Goal: Task Accomplishment & Management: Manage account settings

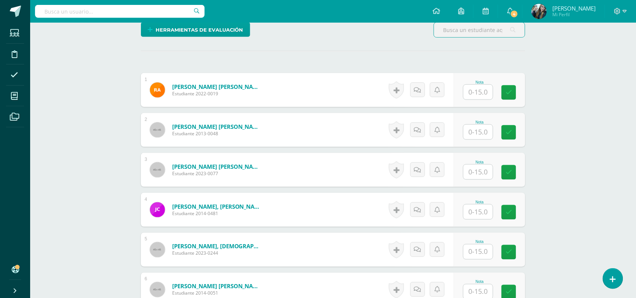
scroll to position [204, 0]
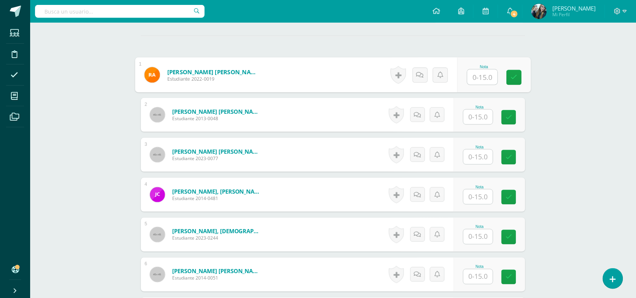
click at [475, 78] on input "text" at bounding box center [483, 77] width 30 height 15
type input "14"
click at [482, 116] on input "text" at bounding box center [478, 117] width 29 height 15
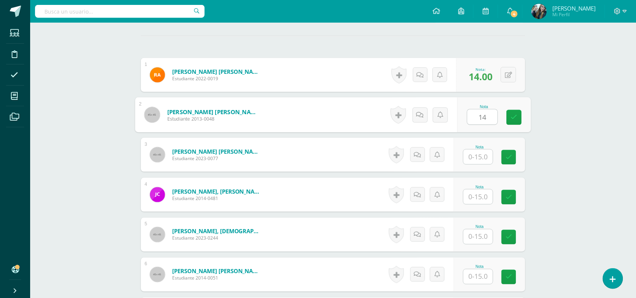
type input "14"
click at [482, 160] on input "text" at bounding box center [478, 157] width 29 height 15
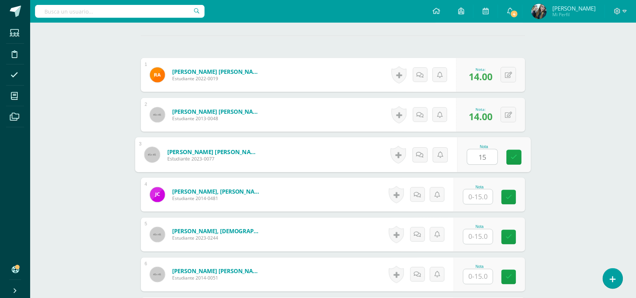
type input "15"
click at [478, 197] on input "text" at bounding box center [478, 197] width 29 height 15
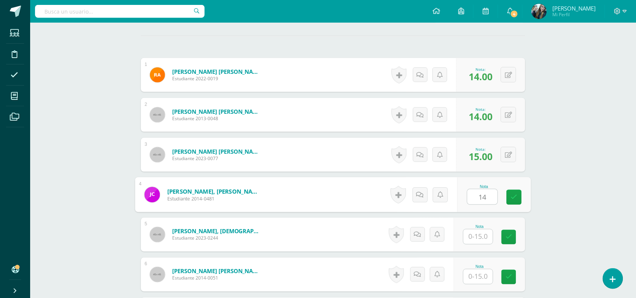
type input "14"
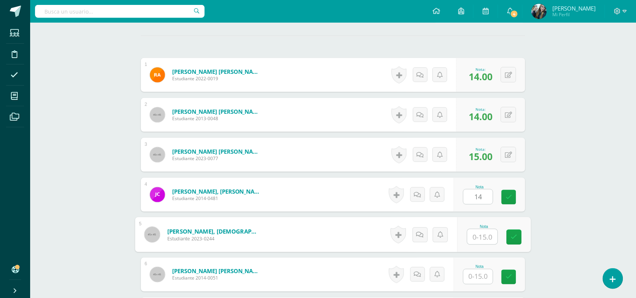
click at [484, 231] on input "text" at bounding box center [483, 237] width 30 height 15
type input "13"
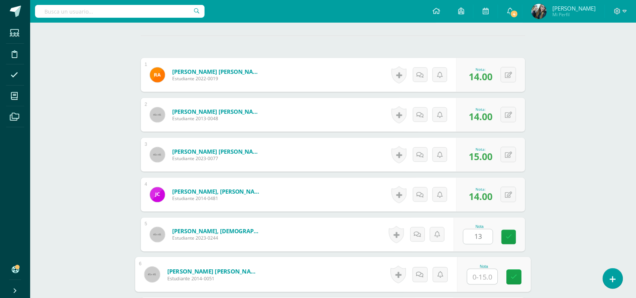
click at [488, 276] on input "text" at bounding box center [483, 277] width 30 height 15
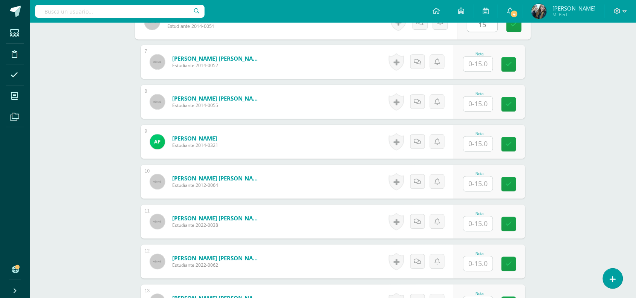
scroll to position [424, 0]
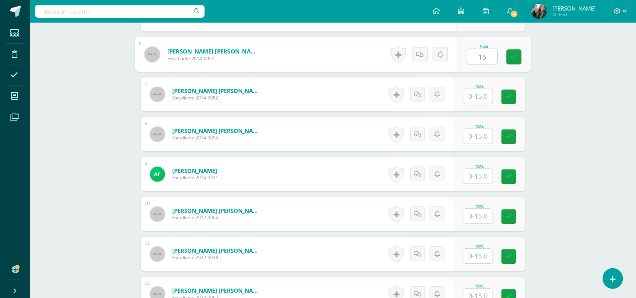
type input "15"
click at [489, 90] on input "text" at bounding box center [478, 96] width 29 height 15
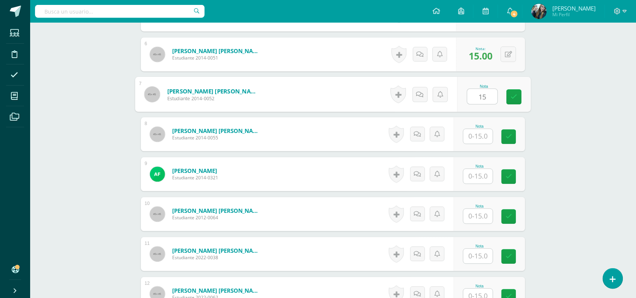
type input "15"
click at [485, 126] on div "Nota" at bounding box center [479, 126] width 33 height 4
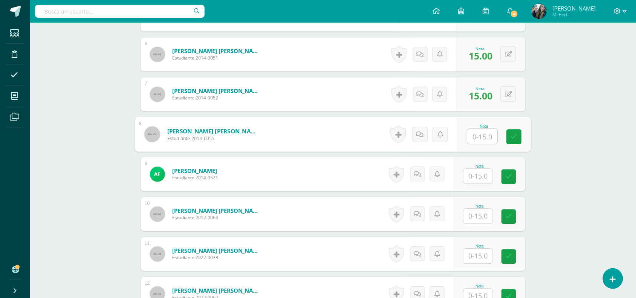
click at [481, 136] on input "text" at bounding box center [483, 136] width 30 height 15
type input "15"
click at [482, 168] on div "Nota" at bounding box center [479, 166] width 33 height 4
click at [482, 170] on input "text" at bounding box center [478, 176] width 29 height 15
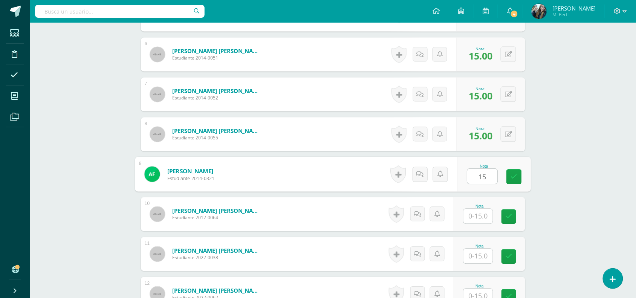
type input "15"
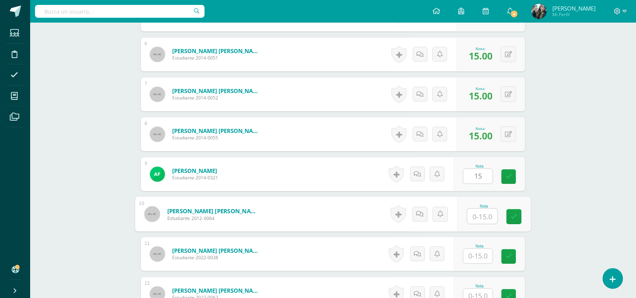
click at [480, 214] on input "text" at bounding box center [483, 216] width 30 height 15
type input "14"
click at [483, 262] on input "text" at bounding box center [478, 256] width 29 height 15
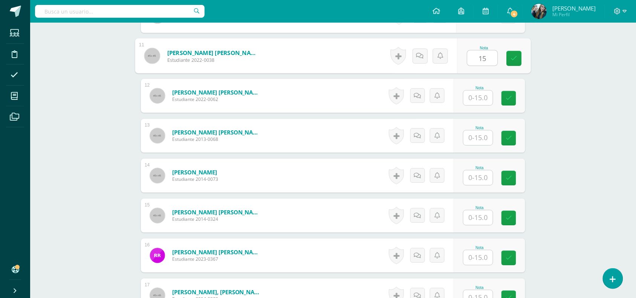
scroll to position [649, 0]
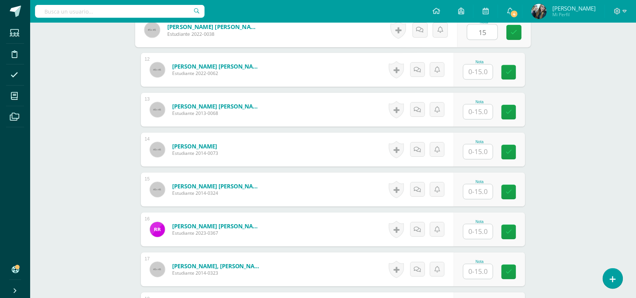
type input "15"
click at [477, 65] on input "text" at bounding box center [478, 71] width 29 height 15
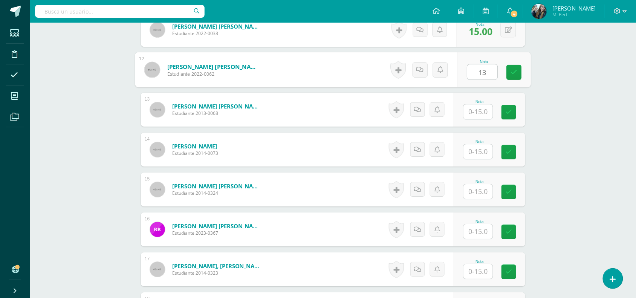
type input "13"
click at [484, 104] on div at bounding box center [478, 111] width 30 height 15
click at [484, 106] on input "text" at bounding box center [478, 111] width 29 height 15
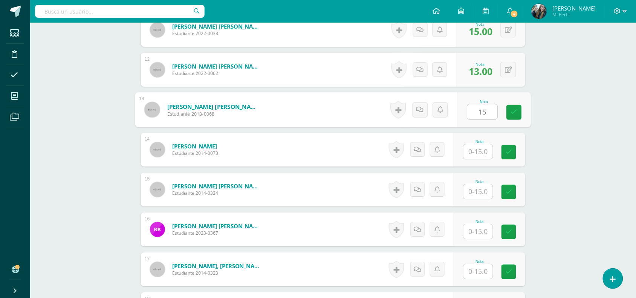
type input "15"
click at [484, 157] on input "text" at bounding box center [478, 151] width 29 height 15
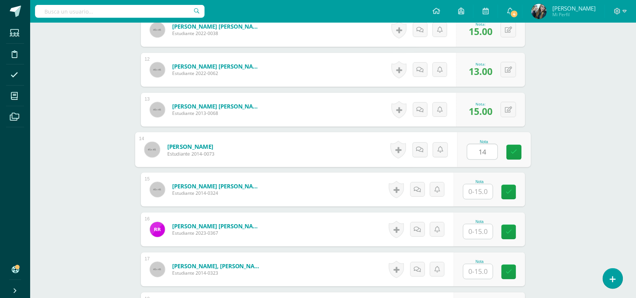
type input "14"
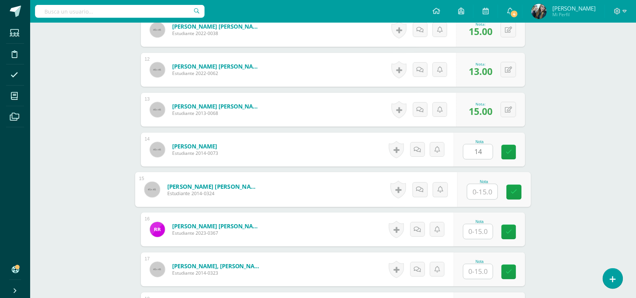
click at [481, 189] on input "text" at bounding box center [483, 191] width 30 height 15
type input "13"
click at [489, 234] on input "text" at bounding box center [478, 231] width 29 height 15
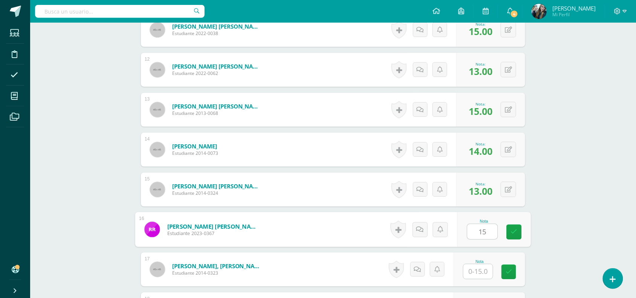
type input "15"
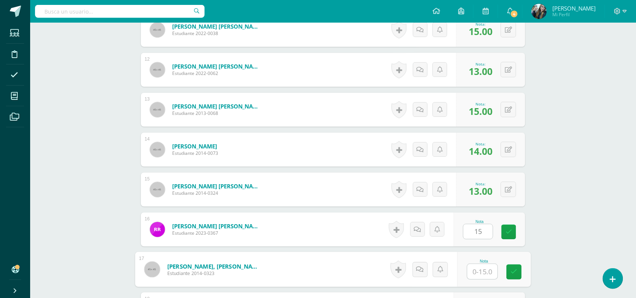
click at [488, 272] on input "text" at bounding box center [483, 271] width 30 height 15
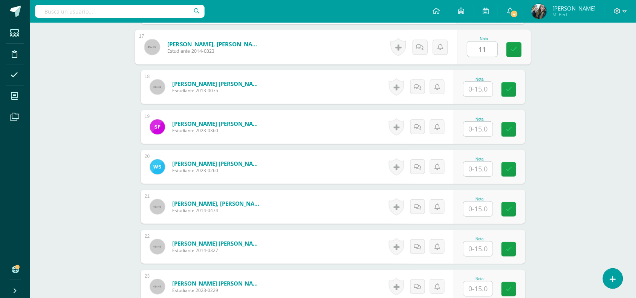
scroll to position [877, 0]
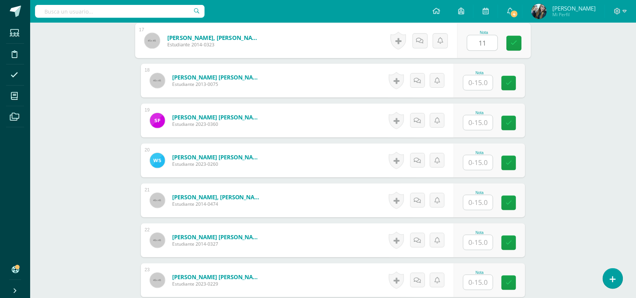
type input "11"
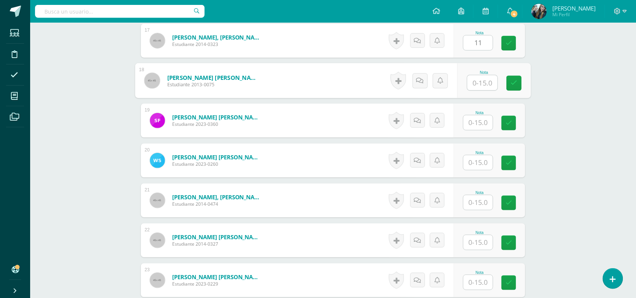
click at [475, 87] on input "text" at bounding box center [483, 82] width 30 height 15
type input "15"
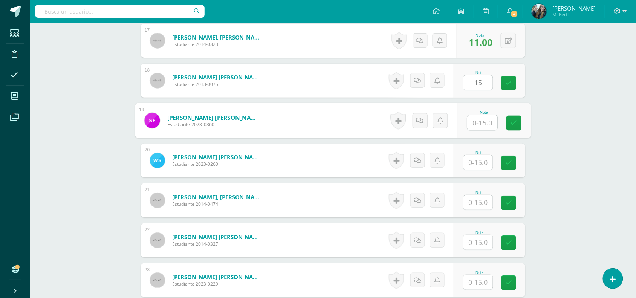
click at [479, 119] on input "text" at bounding box center [483, 122] width 30 height 15
type input "13"
click at [478, 168] on input "text" at bounding box center [478, 162] width 29 height 15
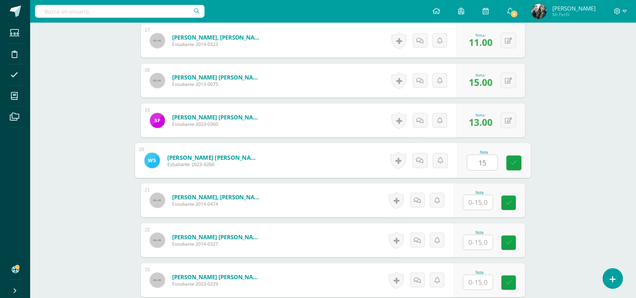
type input "15"
click at [481, 206] on input "text" at bounding box center [478, 202] width 29 height 15
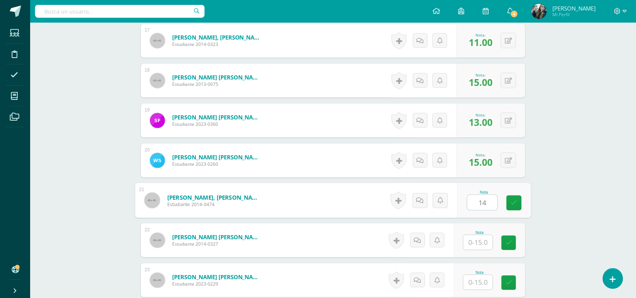
type input "14"
click at [484, 242] on input "text" at bounding box center [478, 242] width 29 height 15
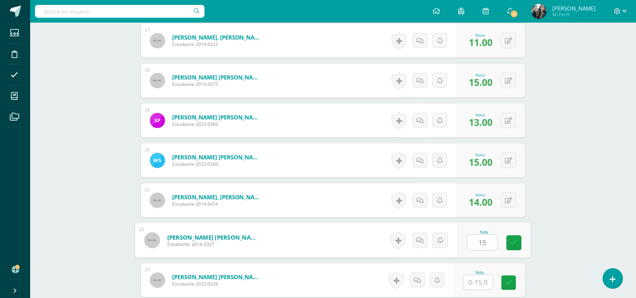
type input "15"
click at [482, 283] on input "text" at bounding box center [478, 282] width 29 height 15
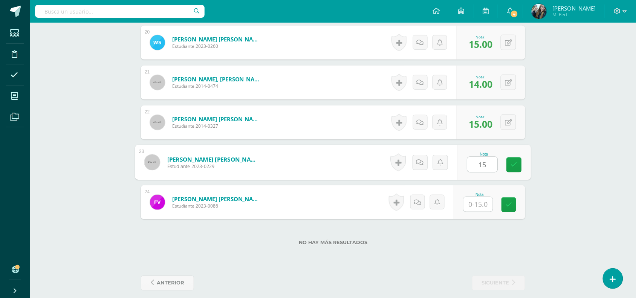
scroll to position [1002, 0]
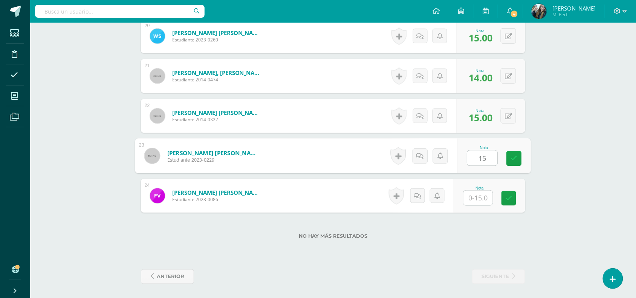
type input "15"
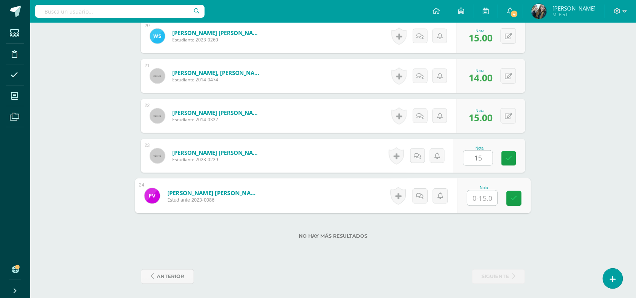
click at [485, 201] on input "text" at bounding box center [483, 198] width 30 height 15
type input "15"
click at [515, 198] on icon at bounding box center [514, 198] width 7 height 6
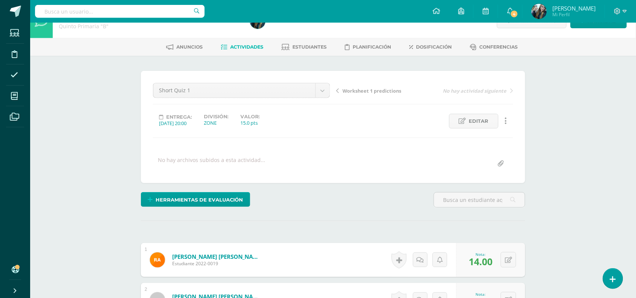
scroll to position [0, 0]
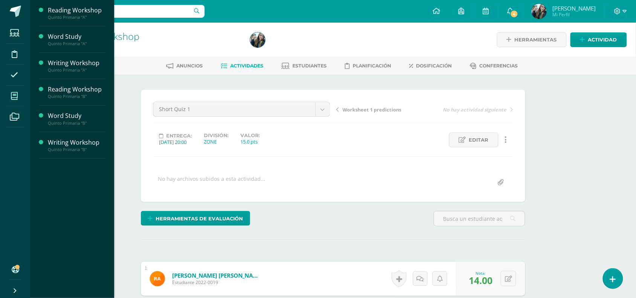
click at [16, 101] on span at bounding box center [14, 95] width 17 height 17
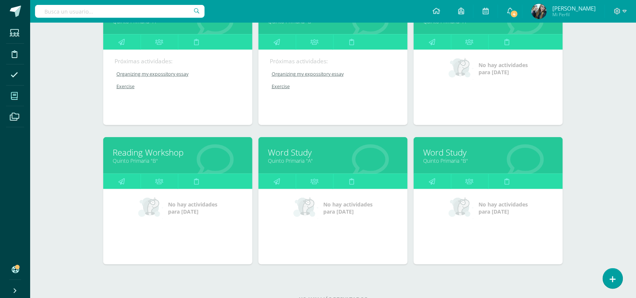
scroll to position [144, 0]
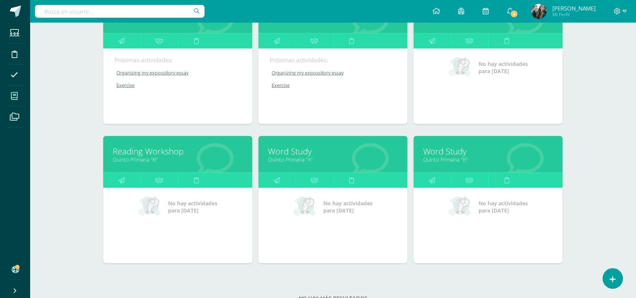
click at [457, 157] on link "Quinto Primaria "B"" at bounding box center [488, 159] width 130 height 7
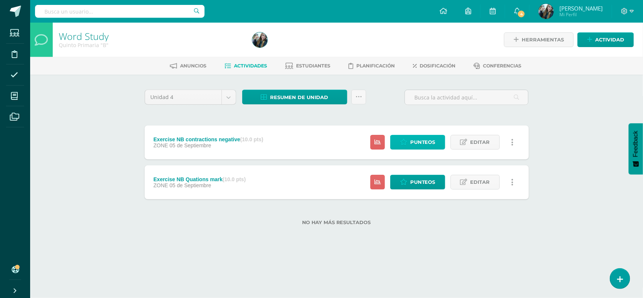
click at [417, 143] on span "Punteos" at bounding box center [422, 142] width 25 height 14
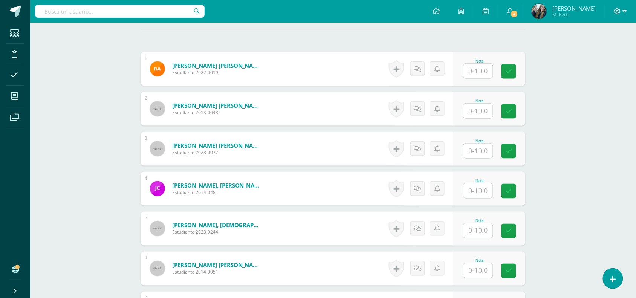
scroll to position [212, 0]
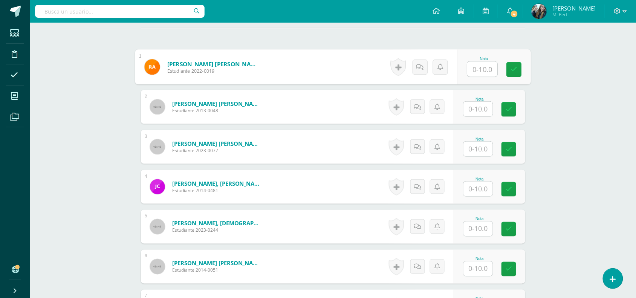
click at [483, 75] on input "text" at bounding box center [483, 69] width 30 height 15
type input "10"
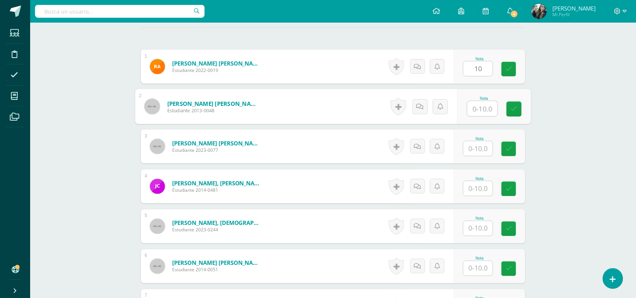
click at [485, 110] on input "text" at bounding box center [483, 108] width 30 height 15
type input "10"
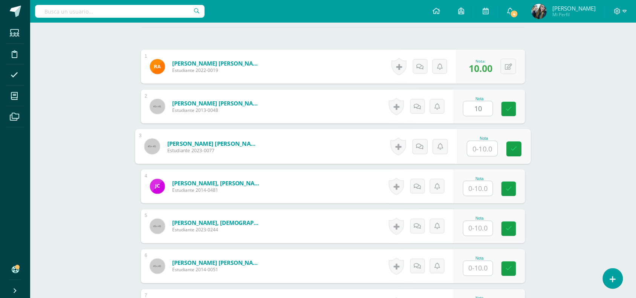
click at [488, 148] on input "text" at bounding box center [483, 148] width 30 height 15
type input "10"
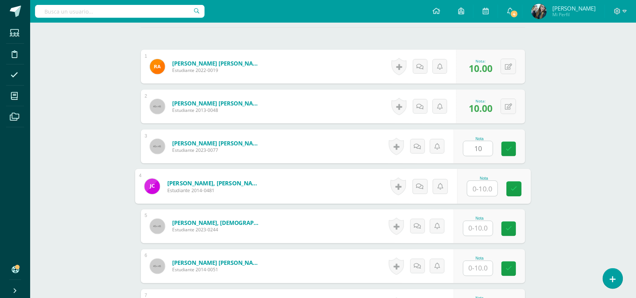
click at [487, 195] on input "text" at bounding box center [483, 188] width 30 height 15
type input "10"
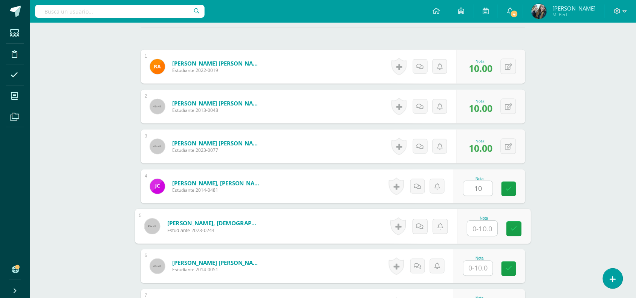
click at [485, 228] on input "text" at bounding box center [483, 228] width 30 height 15
type input "10"
click at [489, 265] on input "text" at bounding box center [478, 268] width 29 height 15
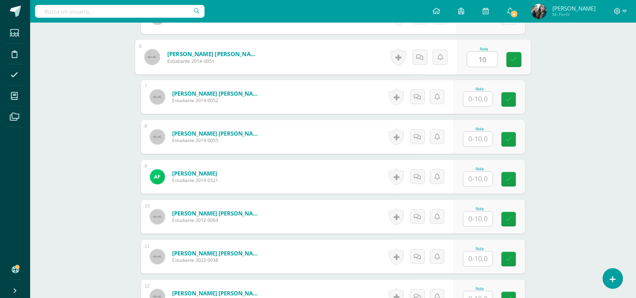
scroll to position [443, 0]
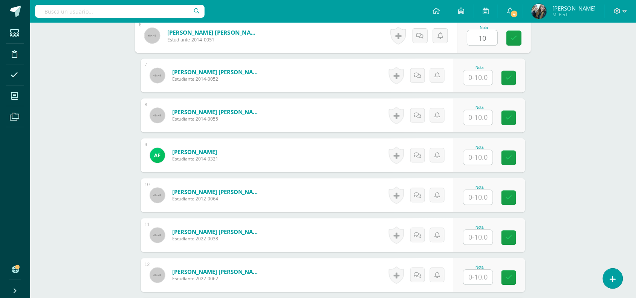
type input "10"
click at [484, 75] on input "text" at bounding box center [478, 77] width 29 height 15
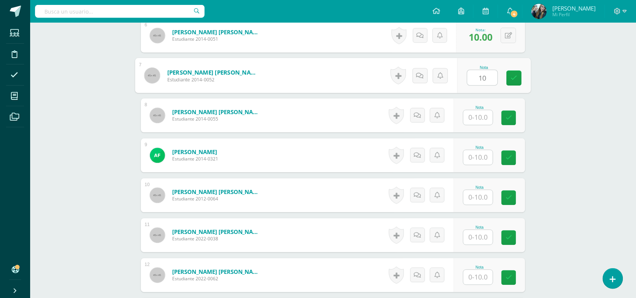
type input "10"
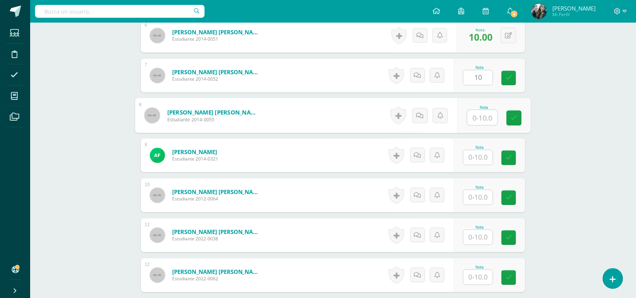
click at [482, 118] on input "text" at bounding box center [483, 117] width 30 height 15
type input "10"
click at [481, 161] on input "text" at bounding box center [478, 157] width 29 height 15
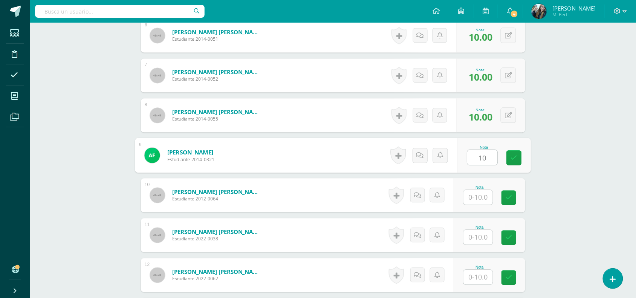
type input "10"
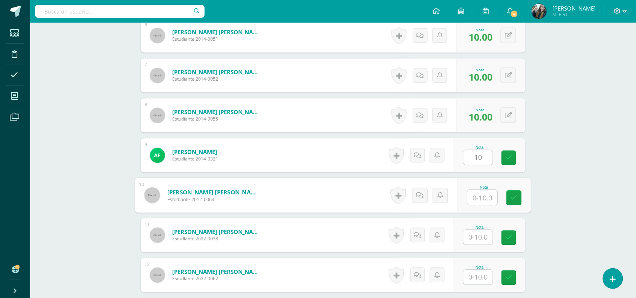
click at [487, 196] on input "text" at bounding box center [483, 197] width 30 height 15
type input "10"
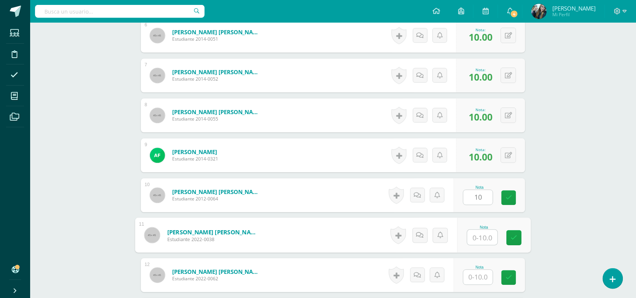
click at [487, 237] on input "text" at bounding box center [483, 237] width 30 height 15
type input "10"
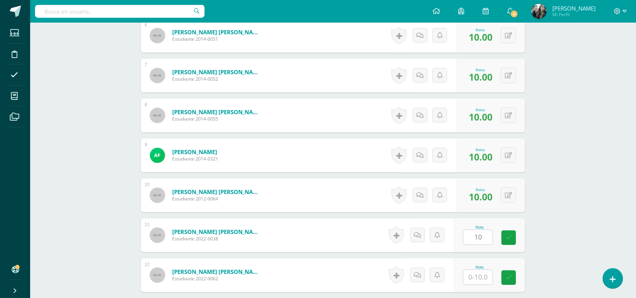
drag, startPoint x: 642, startPoint y: 179, endPoint x: 602, endPoint y: 199, distance: 44.5
click at [602, 199] on div "Word Study Quinto Primaria "B" Herramientas Detalle de asistencias Actividad An…" at bounding box center [333, 218] width 606 height 1279
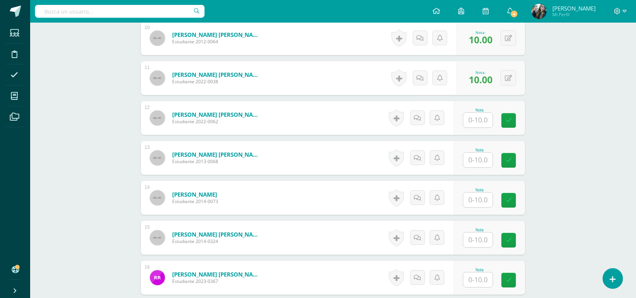
scroll to position [616, 0]
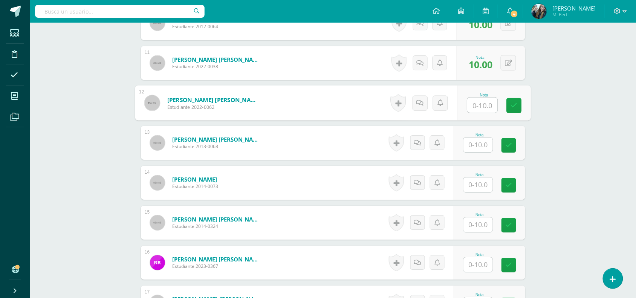
click at [483, 109] on input "text" at bounding box center [483, 105] width 30 height 15
type input "10"
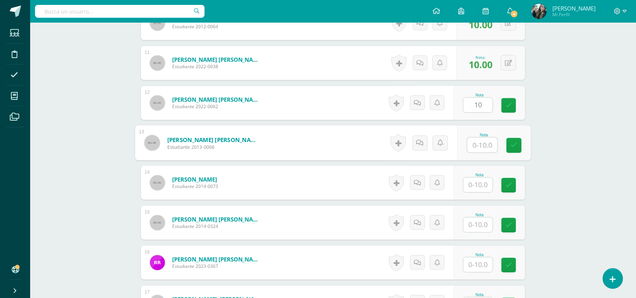
click at [485, 144] on input "text" at bounding box center [483, 145] width 30 height 15
type input "10"
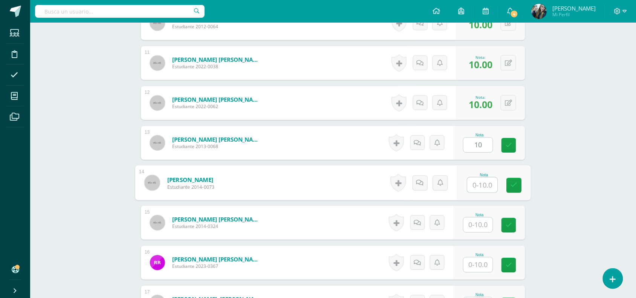
click at [485, 183] on input "text" at bounding box center [483, 185] width 30 height 15
type input "10"
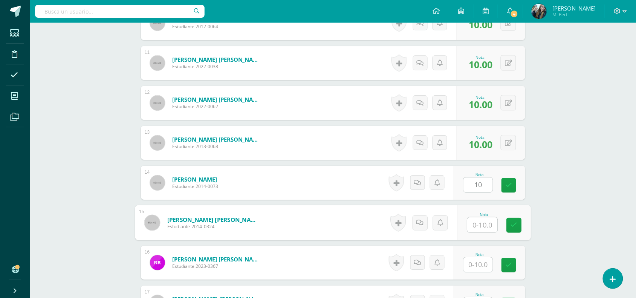
click at [484, 219] on input "text" at bounding box center [483, 224] width 30 height 15
type input "10"
drag, startPoint x: 479, startPoint y: 273, endPoint x: 483, endPoint y: 264, distance: 9.7
click at [483, 264] on div "Nota" at bounding box center [490, 263] width 72 height 34
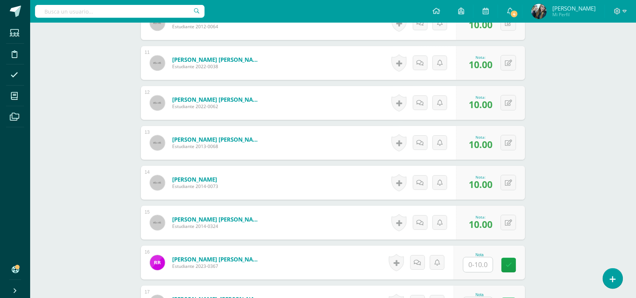
click at [483, 264] on input "text" at bounding box center [478, 264] width 29 height 15
type input "10"
click at [517, 262] on icon at bounding box center [514, 265] width 7 height 6
drag, startPoint x: 640, startPoint y: 227, endPoint x: 593, endPoint y: 238, distance: 48.8
click at [593, 238] on div "Word Study Quinto Primaria "B" Herramientas Detalle de asistencias Actividad An…" at bounding box center [333, 46] width 606 height 1279
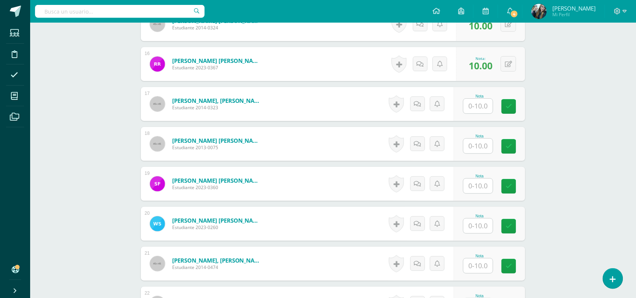
scroll to position [825, 0]
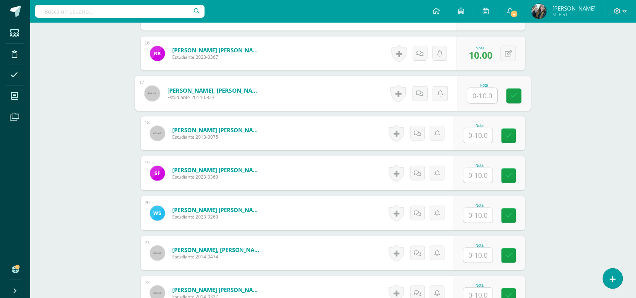
click at [487, 93] on input "text" at bounding box center [483, 95] width 30 height 15
type input "9"
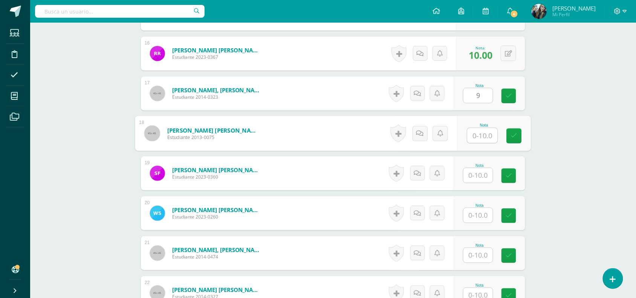
click at [482, 131] on input "text" at bounding box center [483, 135] width 30 height 15
type input "10"
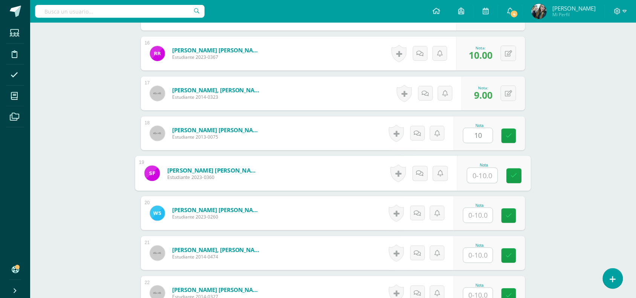
click at [483, 174] on input "text" at bounding box center [483, 175] width 30 height 15
type input "8"
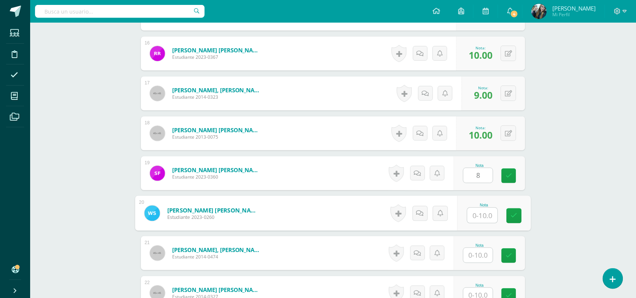
click at [484, 221] on input "text" at bounding box center [483, 215] width 30 height 15
type input "10"
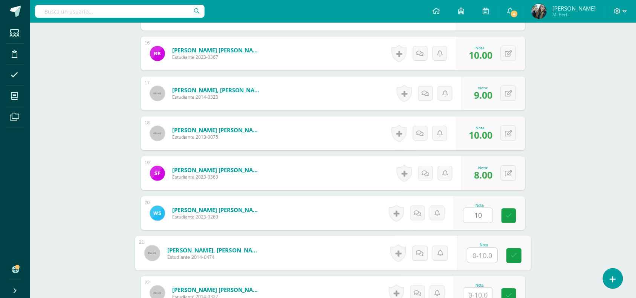
click at [484, 254] on input "text" at bounding box center [483, 255] width 30 height 15
type input "10"
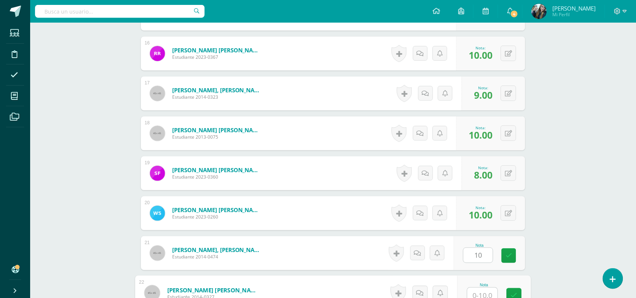
click at [483, 295] on input "text" at bounding box center [483, 295] width 30 height 15
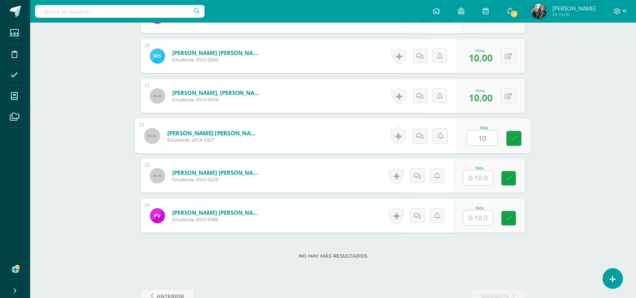
scroll to position [1003, 0]
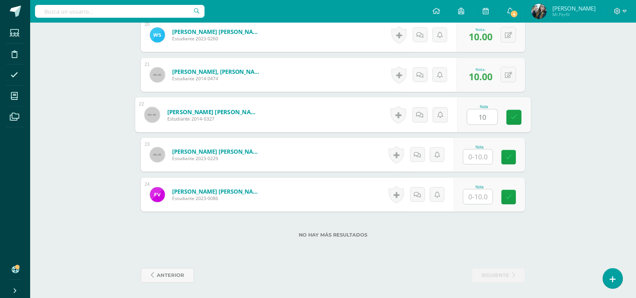
type input "10"
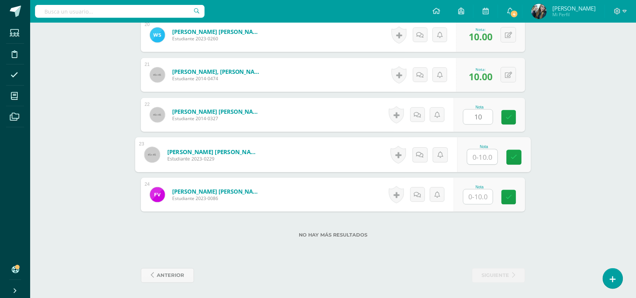
click at [487, 154] on input "text" at bounding box center [483, 157] width 30 height 15
type input "10"
click at [479, 197] on input "text" at bounding box center [478, 197] width 29 height 15
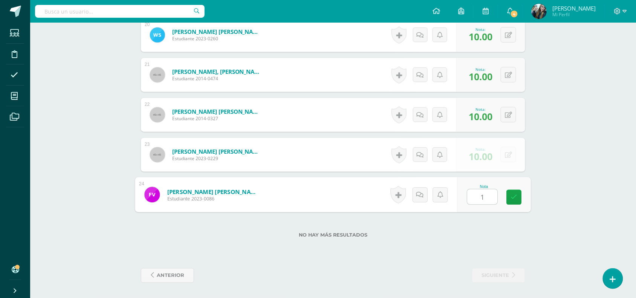
type input "10"
click at [511, 200] on icon at bounding box center [514, 197] width 7 height 6
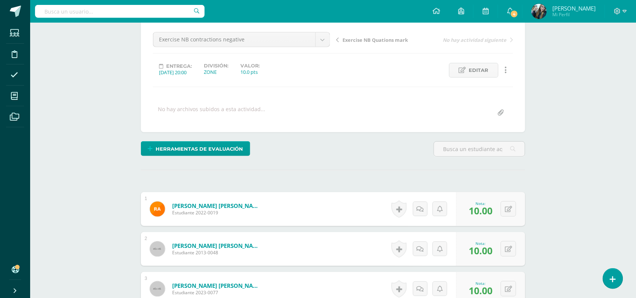
scroll to position [11, 0]
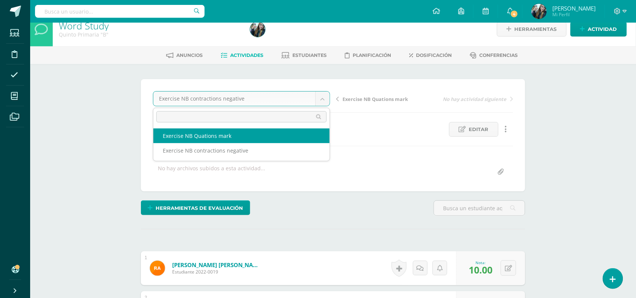
select select "/dashboard/teacher/grade-activity/48722/"
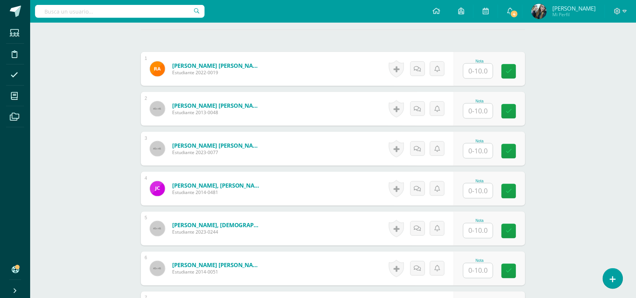
scroll to position [214, 0]
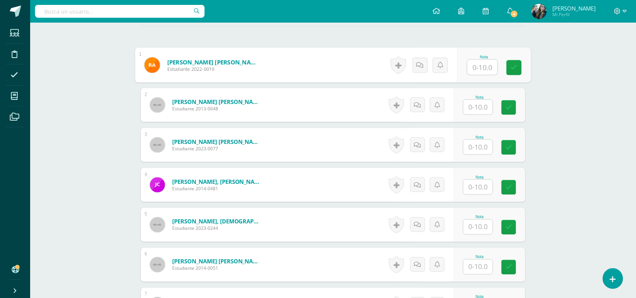
click at [484, 68] on input "text" at bounding box center [483, 67] width 30 height 15
type input "10"
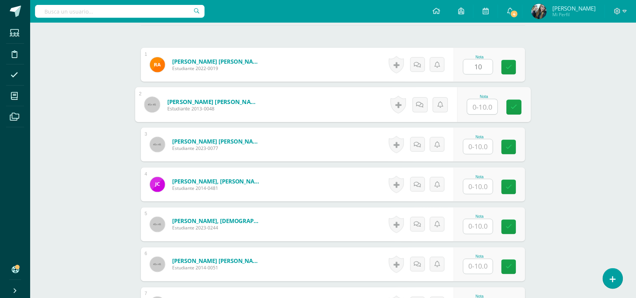
click at [482, 109] on input "text" at bounding box center [483, 107] width 30 height 15
type input "10"
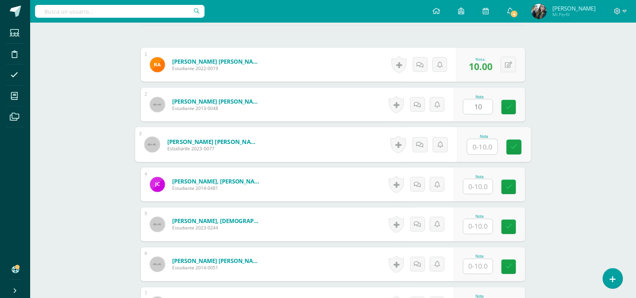
click at [484, 144] on input "text" at bounding box center [483, 146] width 30 height 15
type input "10"
click at [484, 194] on div at bounding box center [478, 186] width 30 height 15
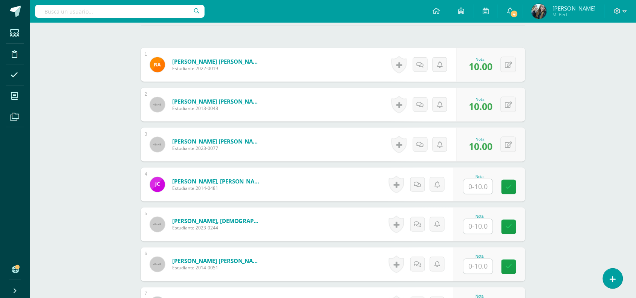
click at [485, 191] on input "text" at bounding box center [478, 186] width 29 height 15
type input "10"
click at [490, 225] on input "text" at bounding box center [478, 226] width 29 height 15
type input "10"
click at [485, 268] on input "text" at bounding box center [483, 266] width 30 height 15
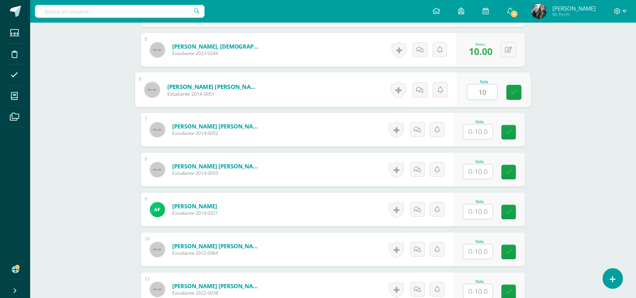
scroll to position [402, 0]
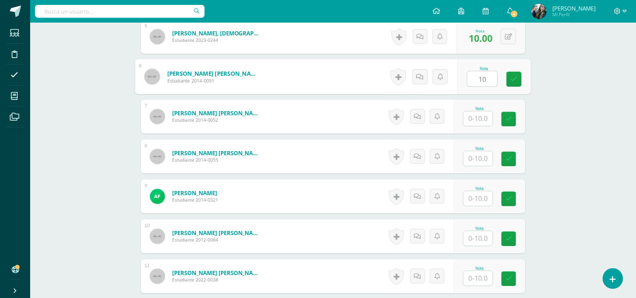
type input "10"
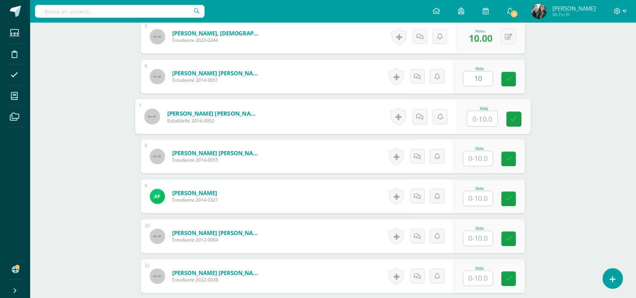
click at [475, 122] on input "text" at bounding box center [483, 119] width 30 height 15
type input "10"
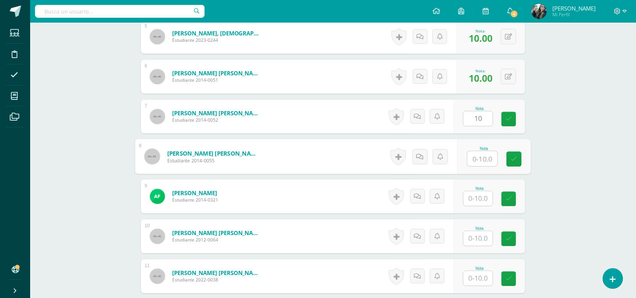
click at [480, 158] on input "text" at bounding box center [483, 159] width 30 height 15
type input "10"
click at [482, 197] on input "text" at bounding box center [478, 198] width 29 height 15
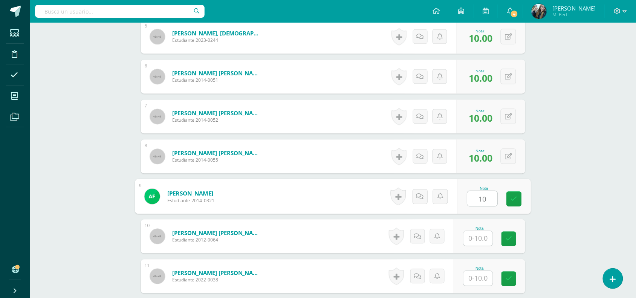
type input "10"
click at [483, 242] on input "text" at bounding box center [478, 238] width 29 height 15
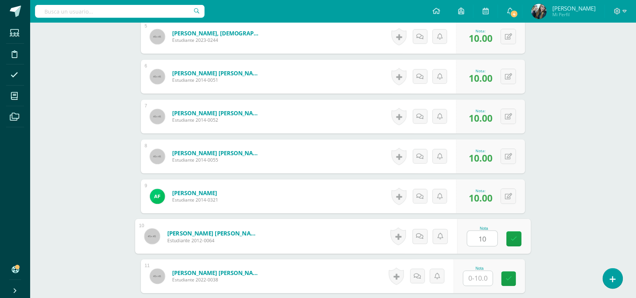
type input "10"
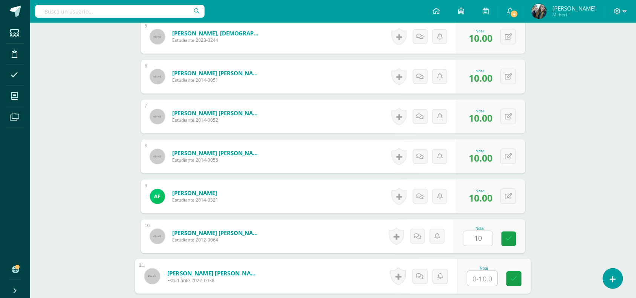
click at [482, 280] on input "text" at bounding box center [483, 278] width 30 height 15
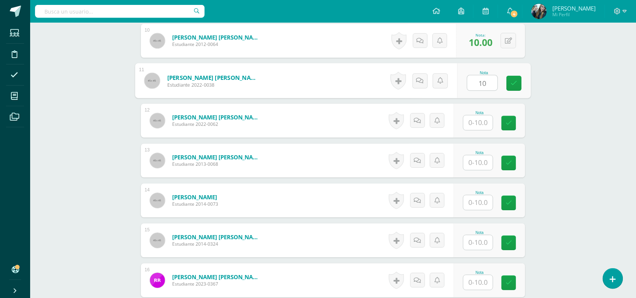
scroll to position [602, 0]
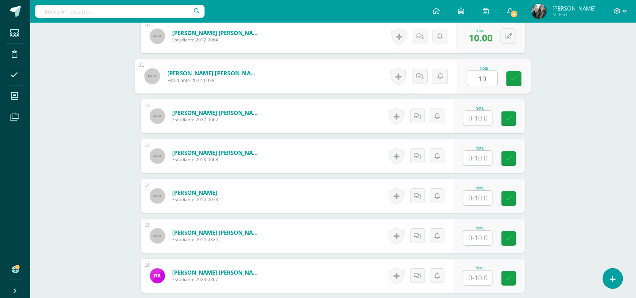
type input "10"
click at [481, 118] on input "text" at bounding box center [478, 118] width 29 height 15
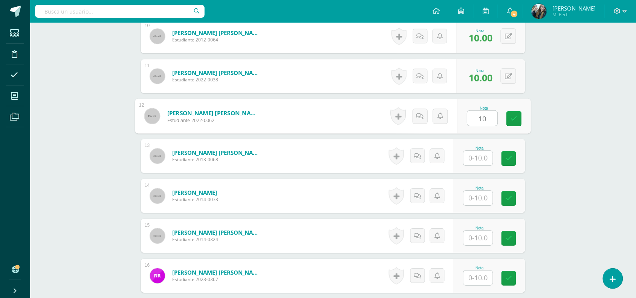
type input "10"
click at [482, 159] on input "text" at bounding box center [478, 158] width 29 height 15
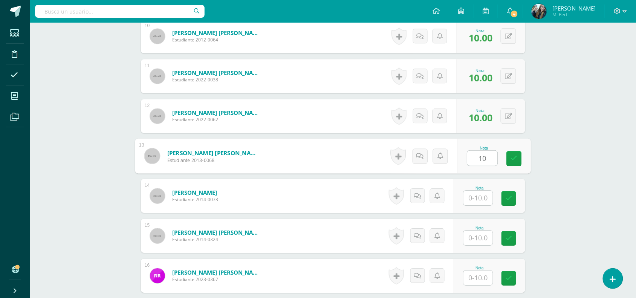
type input "10"
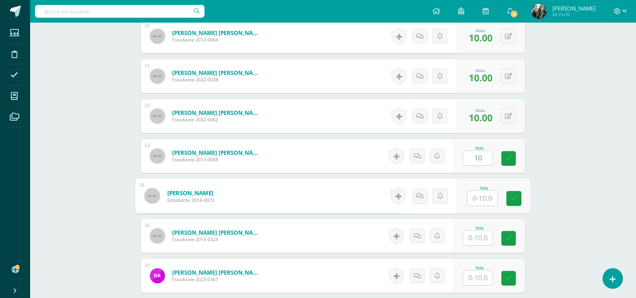
click at [489, 199] on input "text" at bounding box center [483, 198] width 30 height 15
type input "10"
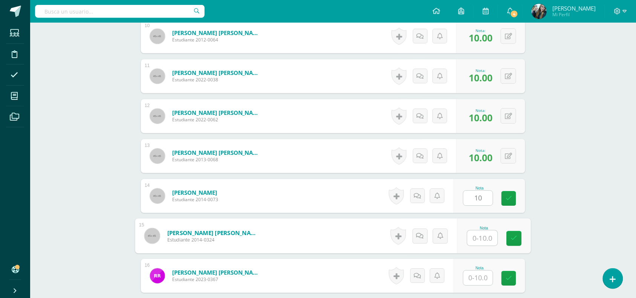
click at [485, 237] on input "text" at bounding box center [483, 238] width 30 height 15
type input "10"
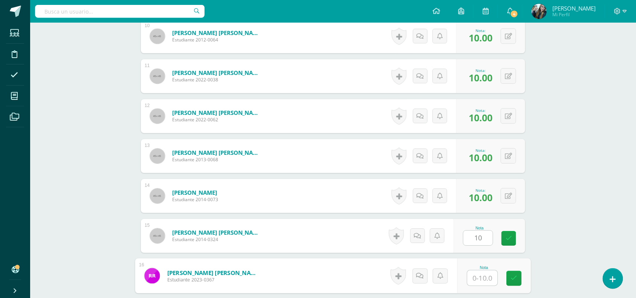
click at [483, 280] on input "text" at bounding box center [483, 278] width 30 height 15
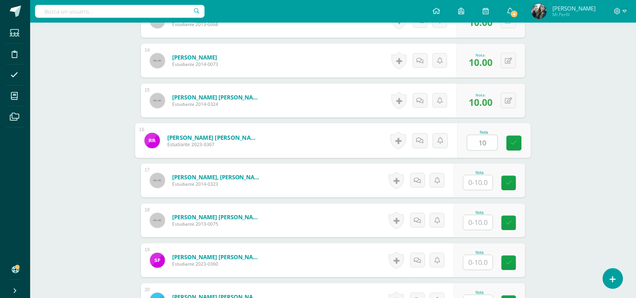
scroll to position [770, 0]
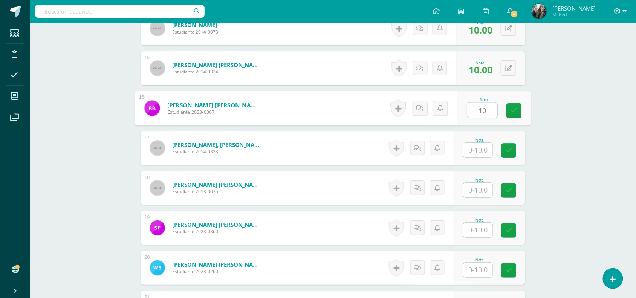
type input "10"
click at [478, 147] on input "text" at bounding box center [478, 150] width 29 height 15
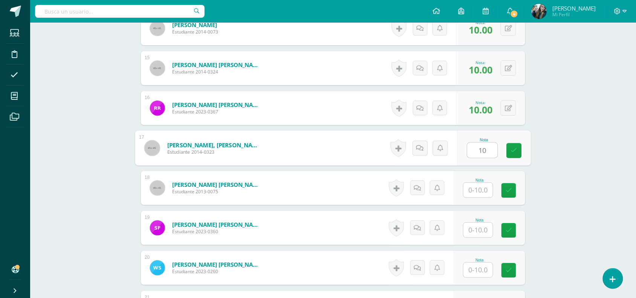
type input "10"
click at [481, 187] on input "text" at bounding box center [478, 190] width 29 height 15
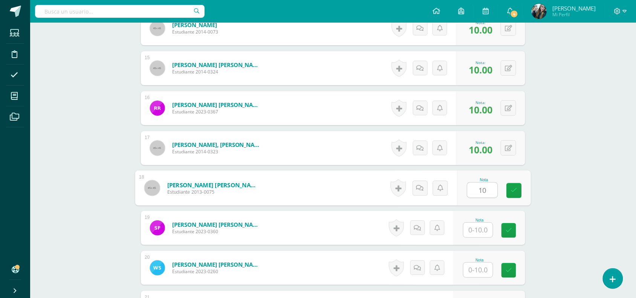
type input "10"
click at [481, 231] on input "text" at bounding box center [478, 230] width 29 height 15
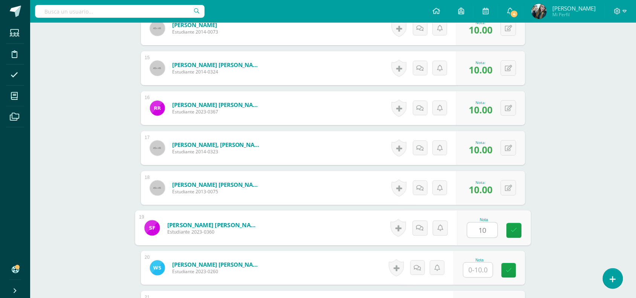
type input "10"
click at [475, 278] on div "Nota" at bounding box center [490, 268] width 72 height 34
click at [477, 274] on input "text" at bounding box center [478, 270] width 29 height 15
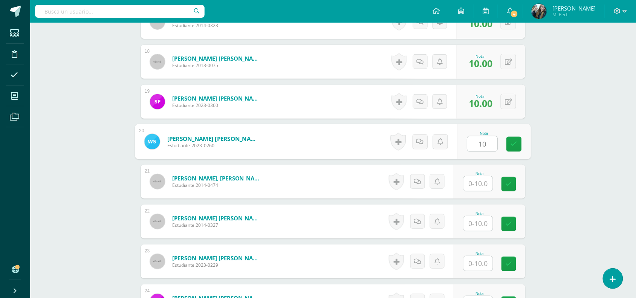
scroll to position [936, 0]
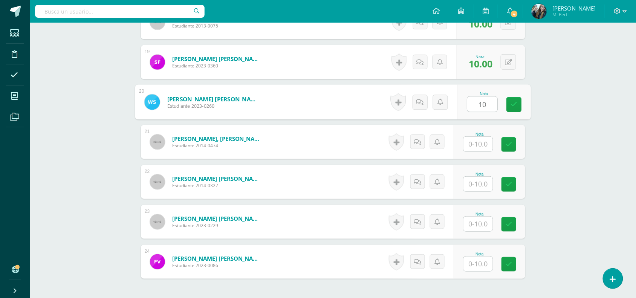
type input "10"
click at [486, 145] on input "text" at bounding box center [478, 144] width 29 height 15
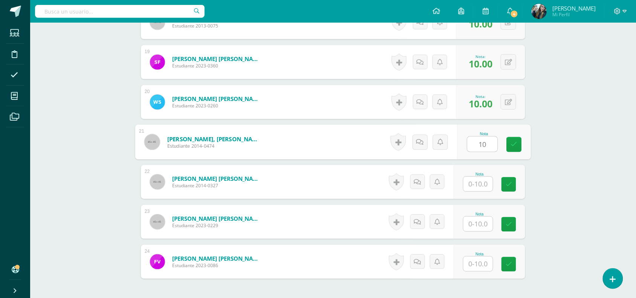
type input "10"
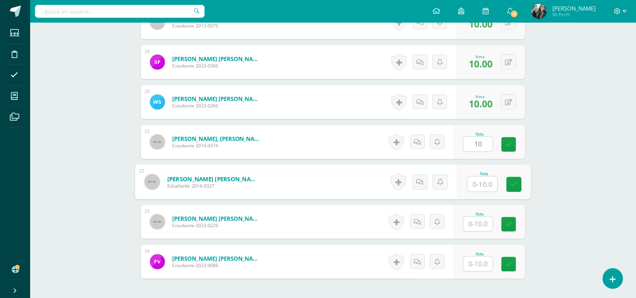
click at [487, 178] on input "text" at bounding box center [483, 184] width 30 height 15
type input "10"
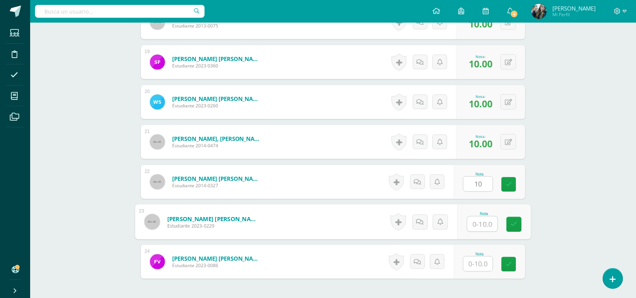
click at [486, 227] on input "text" at bounding box center [483, 224] width 30 height 15
type input "10"
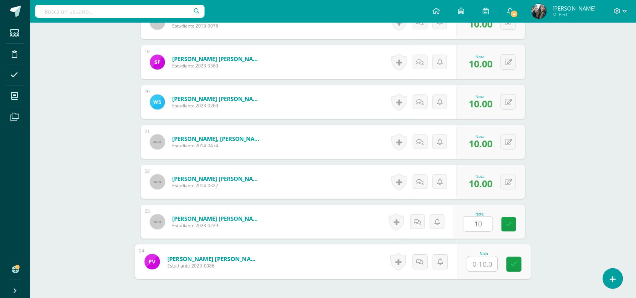
click at [489, 263] on input "text" at bounding box center [483, 264] width 30 height 15
type input "10"
click at [513, 270] on link at bounding box center [514, 264] width 15 height 15
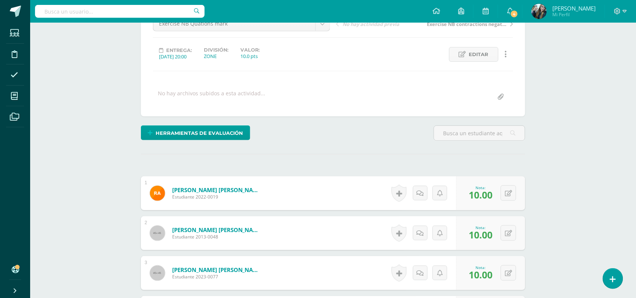
scroll to position [42, 0]
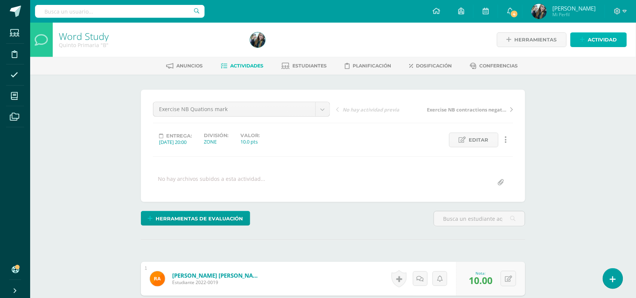
click at [588, 40] on link "Actividad" at bounding box center [599, 39] width 57 height 15
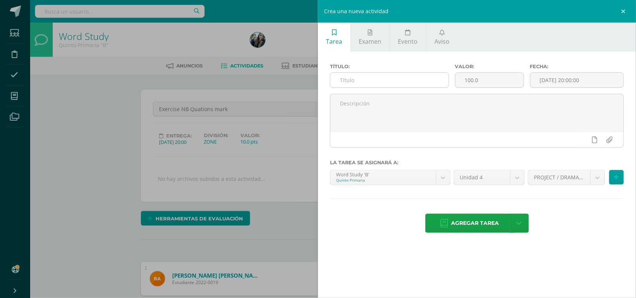
click at [441, 80] on input "text" at bounding box center [390, 80] width 118 height 15
type input "Worksheet 1"
drag, startPoint x: 492, startPoint y: 80, endPoint x: 454, endPoint y: 80, distance: 38.1
click at [454, 80] on div "Valor: 100.0" at bounding box center [489, 79] width 75 height 30
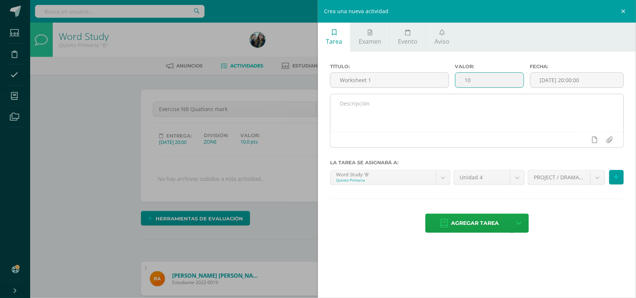
type input "10"
click at [464, 105] on textarea at bounding box center [477, 113] width 293 height 38
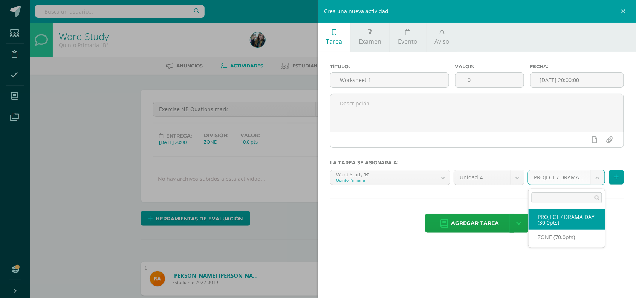
click at [551, 245] on ul "PROJECT / DRAMA DAY (30.0pts) ZONE (70.0pts)" at bounding box center [567, 227] width 77 height 41
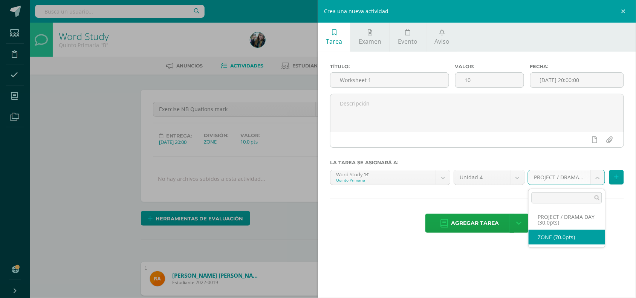
select select "48003"
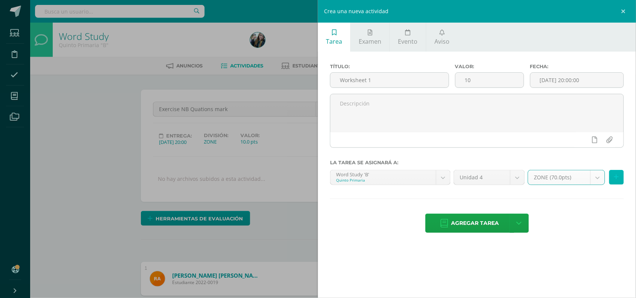
click at [620, 173] on button at bounding box center [616, 177] width 15 height 15
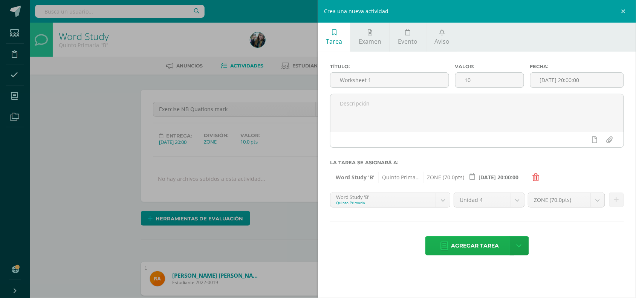
click at [489, 246] on span "Agregar tarea" at bounding box center [476, 246] width 48 height 18
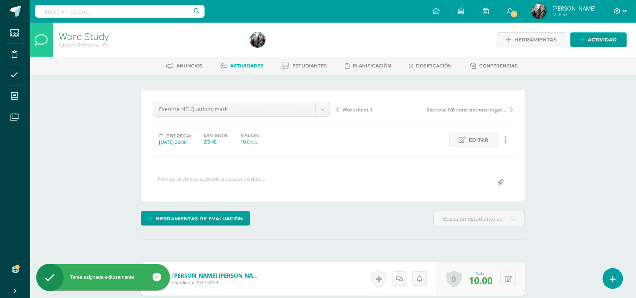
scroll to position [0, 0]
drag, startPoint x: 636, startPoint y: 105, endPoint x: 643, endPoint y: 153, distance: 48.8
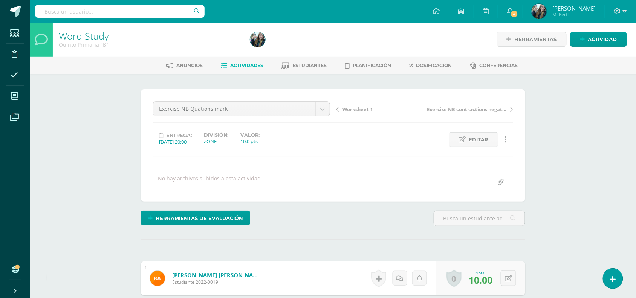
click at [332, 103] on div "Exercise NB Quations mark Worksheet 1 Exercise NB Quations mark Exercise NB con…" at bounding box center [241, 111] width 183 height 21
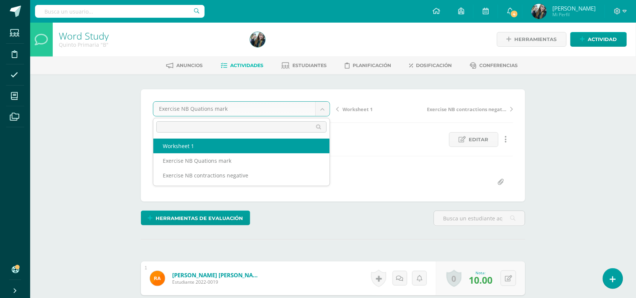
select select "/dashboard/teacher/grade-activity/50238/"
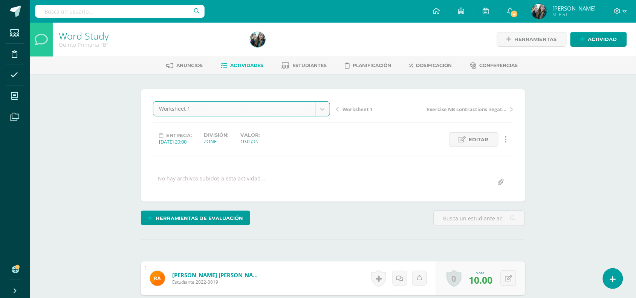
scroll to position [1, 0]
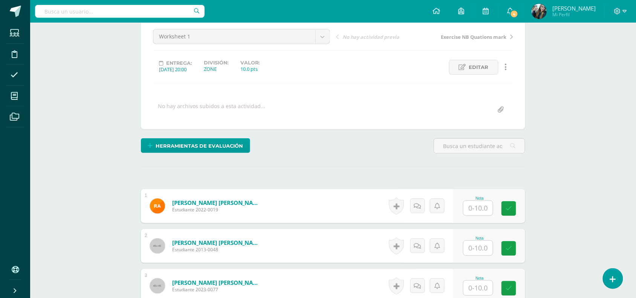
drag, startPoint x: 640, startPoint y: 63, endPoint x: 643, endPoint y: 137, distance: 74.3
click at [636, 137] on html "Estudiantes Disciplina Asistencia Mis cursos Archivos Soporte Centro de ayuda Ú…" at bounding box center [318, 296] width 636 height 739
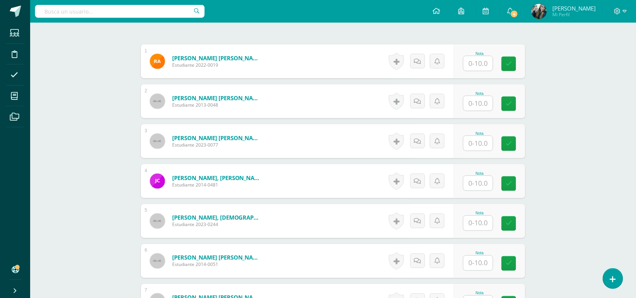
scroll to position [240, 0]
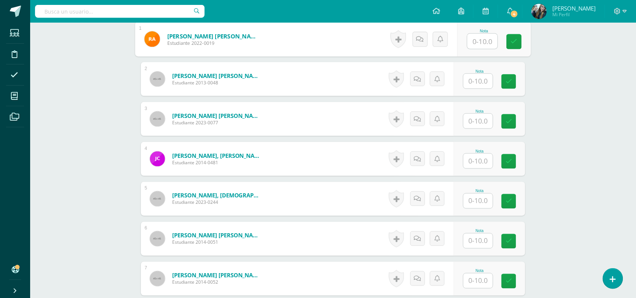
click at [472, 40] on input "text" at bounding box center [483, 41] width 30 height 15
type input "10"
click at [478, 74] on input "text" at bounding box center [478, 81] width 29 height 15
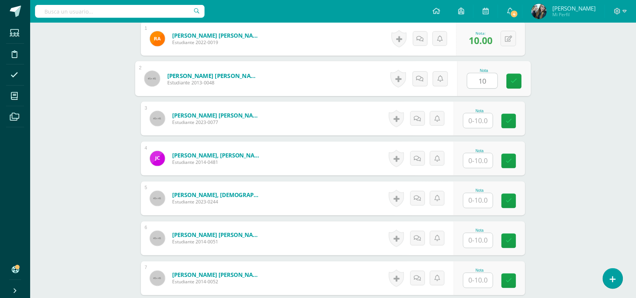
scroll to position [240, 0]
type input "10"
click at [484, 117] on input "text" at bounding box center [478, 120] width 29 height 15
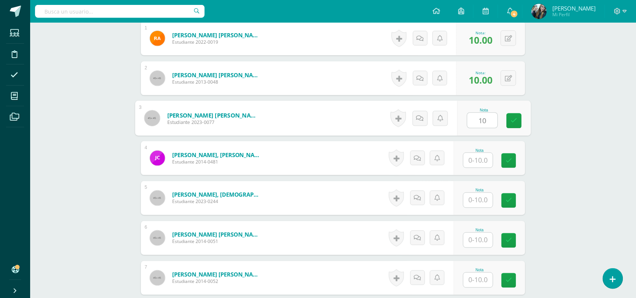
type input "10"
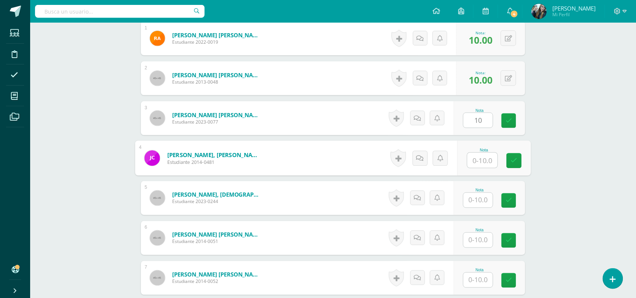
click at [484, 160] on input "text" at bounding box center [483, 160] width 30 height 15
type input "10"
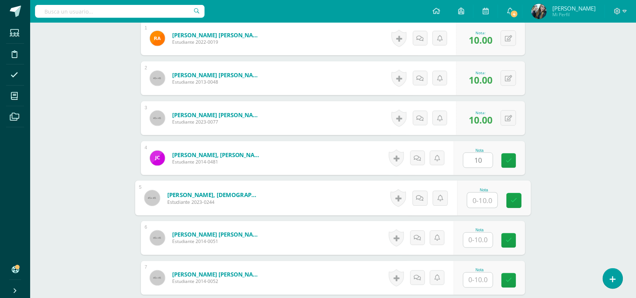
click at [489, 203] on input "text" at bounding box center [483, 200] width 30 height 15
type input "10"
click at [487, 239] on input "text" at bounding box center [478, 240] width 29 height 15
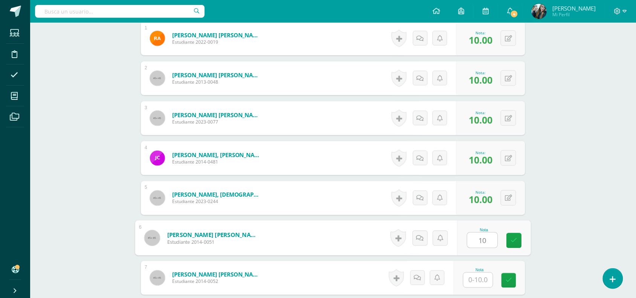
type input "10"
click at [485, 276] on input "text" at bounding box center [478, 280] width 29 height 15
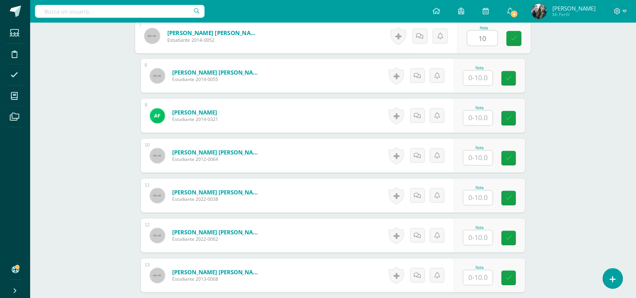
scroll to position [485, 0]
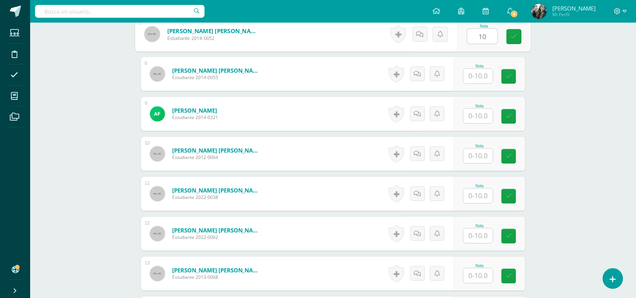
type input "10"
click at [478, 82] on input "text" at bounding box center [483, 76] width 30 height 15
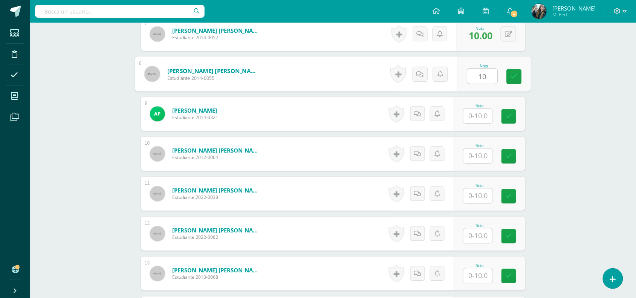
type input "10"
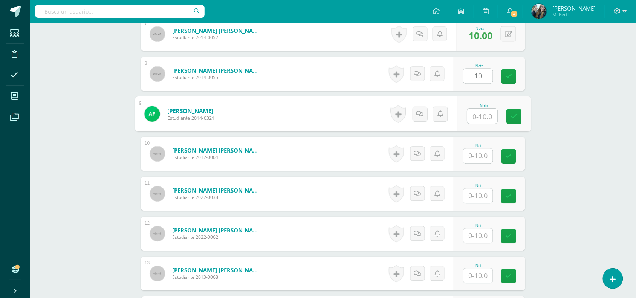
click at [483, 117] on input "text" at bounding box center [483, 116] width 30 height 15
type input "10"
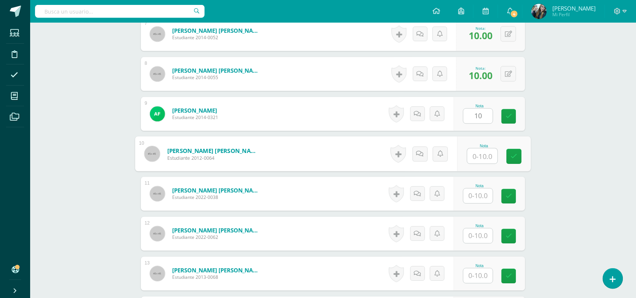
click at [484, 155] on input "text" at bounding box center [483, 156] width 30 height 15
type input "10"
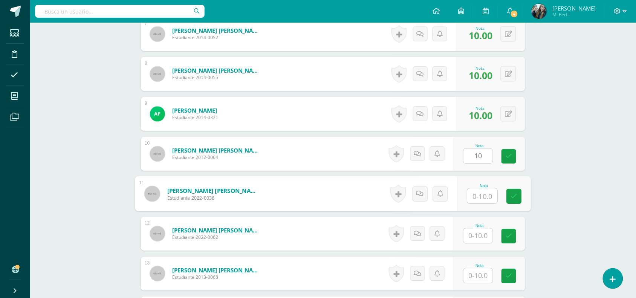
click at [483, 200] on input "text" at bounding box center [483, 195] width 30 height 15
type input "10"
click at [488, 234] on input "text" at bounding box center [478, 235] width 29 height 15
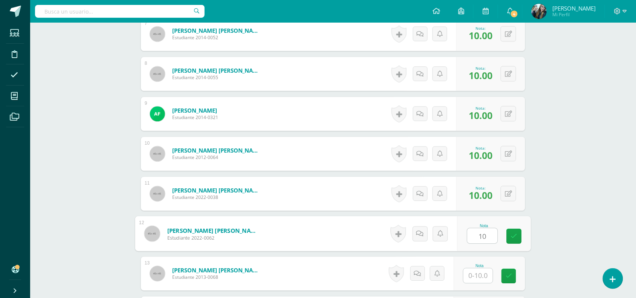
type input "10"
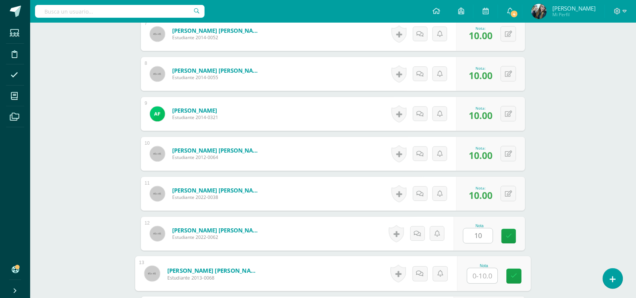
click at [483, 274] on input "text" at bounding box center [483, 275] width 30 height 15
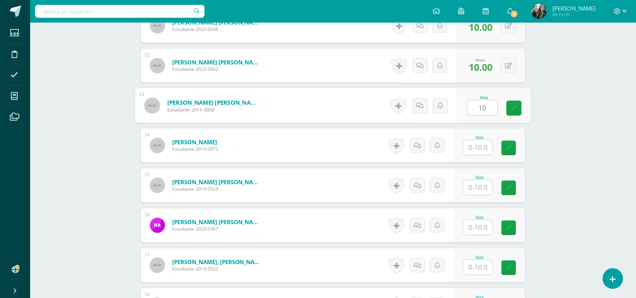
scroll to position [668, 0]
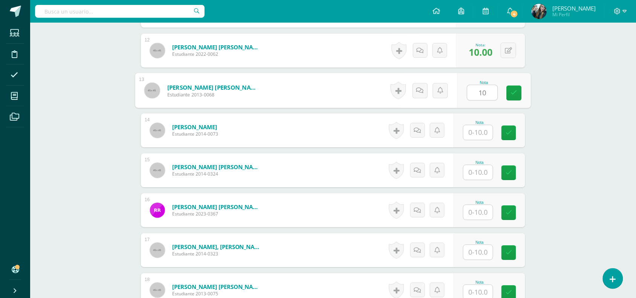
type input "10"
click at [484, 135] on input "text" at bounding box center [478, 132] width 29 height 15
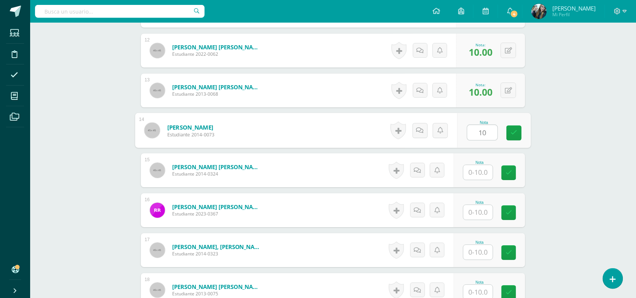
type input "10"
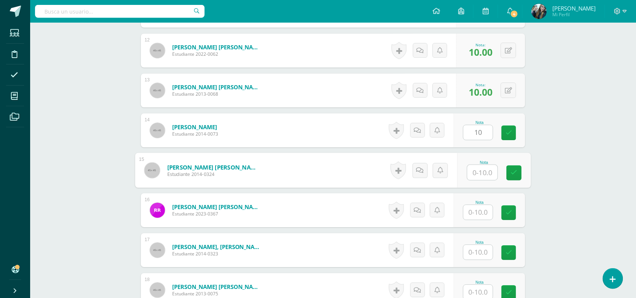
click at [485, 171] on input "text" at bounding box center [483, 172] width 30 height 15
type input "10"
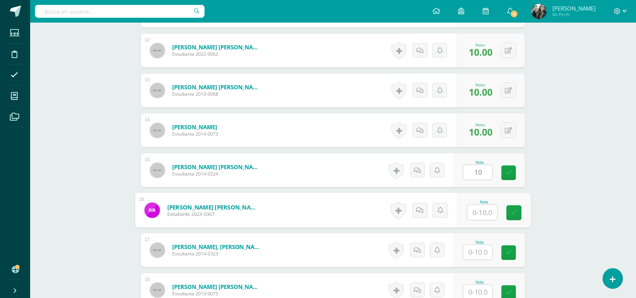
click at [484, 214] on input "text" at bounding box center [483, 212] width 30 height 15
type input "10"
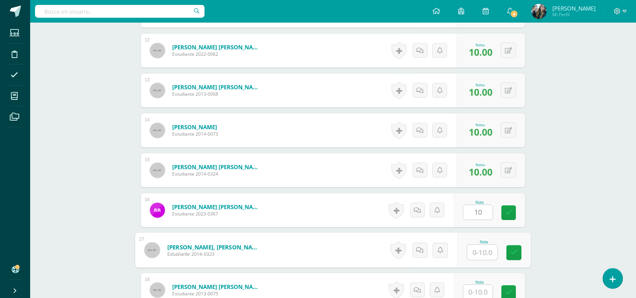
click at [485, 257] on input "text" at bounding box center [483, 252] width 30 height 15
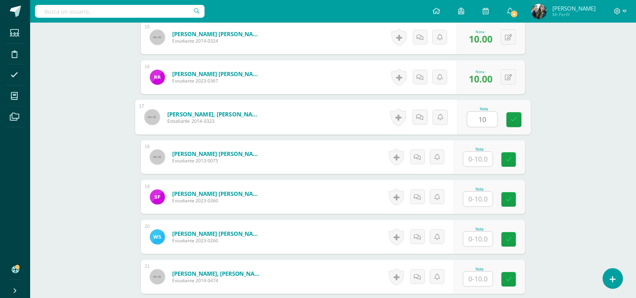
scroll to position [814, 0]
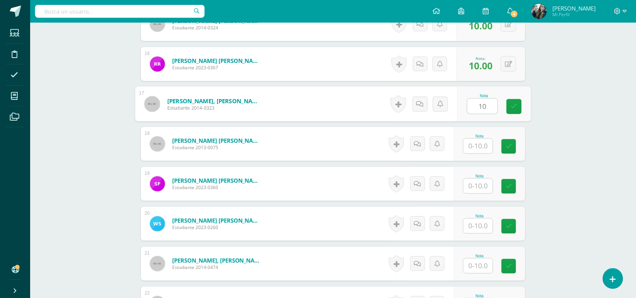
type input "10"
click at [478, 148] on input "text" at bounding box center [478, 146] width 29 height 15
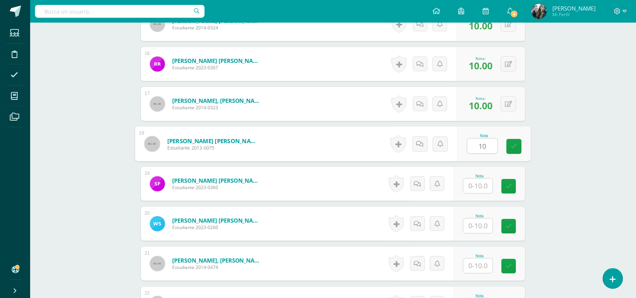
type input "10"
click at [481, 191] on input "text" at bounding box center [478, 186] width 29 height 15
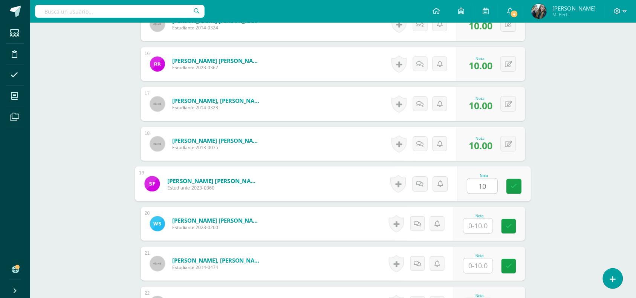
type input "10"
click at [485, 232] on input "text" at bounding box center [478, 226] width 29 height 15
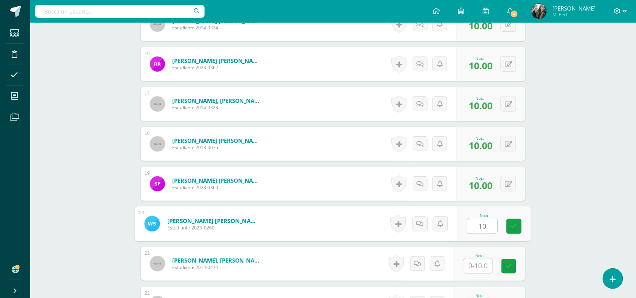
type input "10"
click at [487, 270] on input "text" at bounding box center [478, 266] width 29 height 15
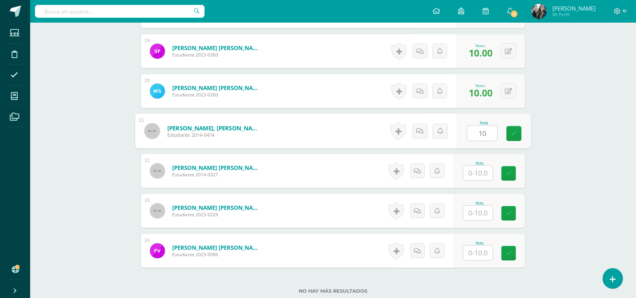
scroll to position [954, 0]
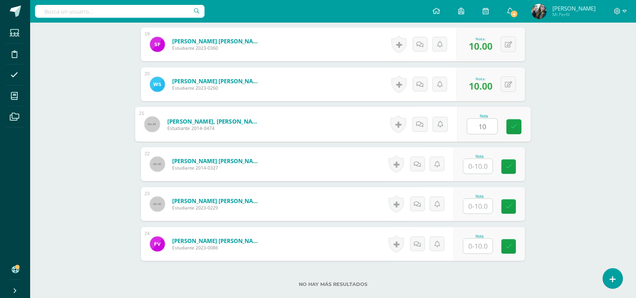
type input "10"
click at [485, 173] on input "text" at bounding box center [478, 166] width 29 height 15
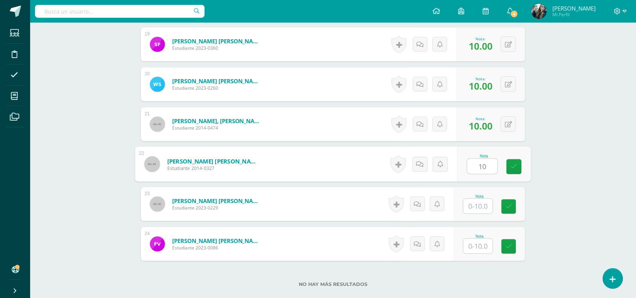
type input "10"
click at [485, 208] on input "text" at bounding box center [478, 206] width 29 height 15
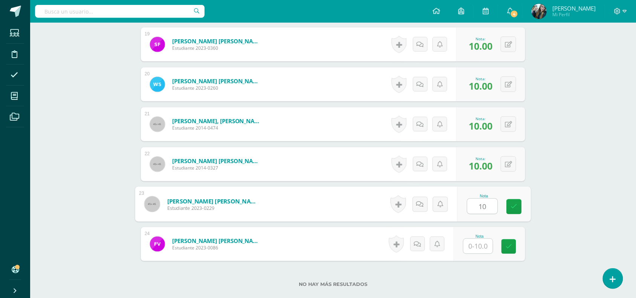
type input "10"
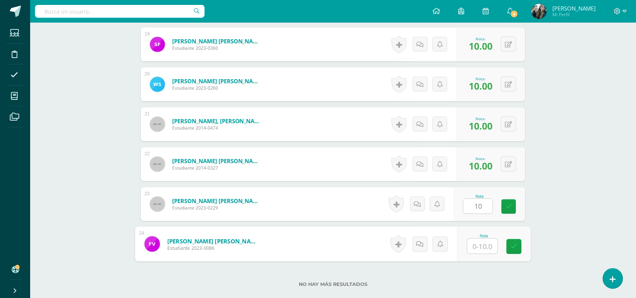
click at [482, 243] on input "text" at bounding box center [483, 246] width 30 height 15
type input "10"
click at [513, 251] on link at bounding box center [514, 246] width 15 height 15
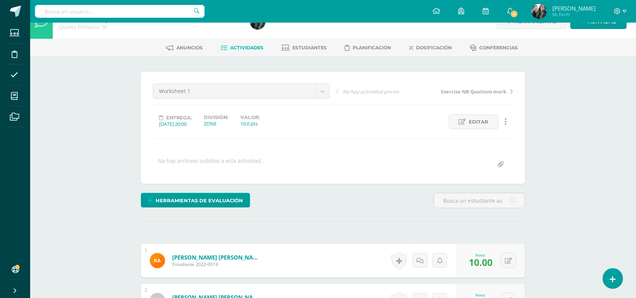
scroll to position [0, 0]
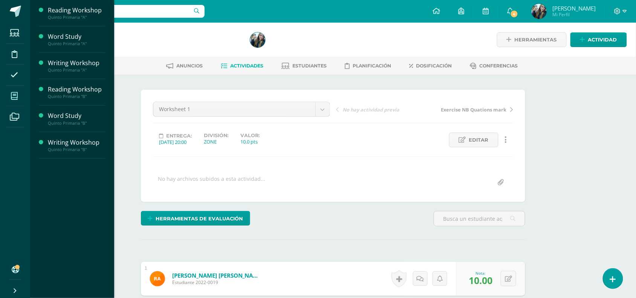
click at [6, 102] on span at bounding box center [14, 95] width 17 height 17
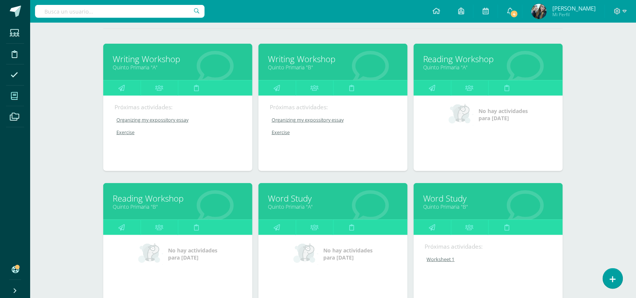
scroll to position [99, 0]
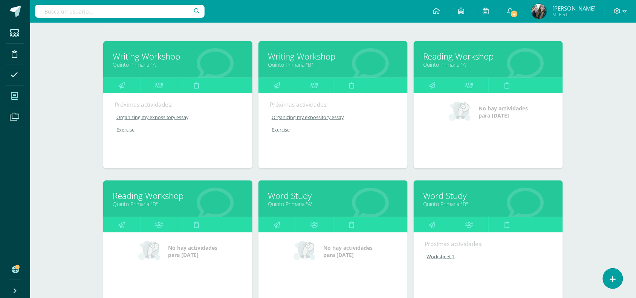
click at [327, 53] on link "Writing Workshop" at bounding box center [333, 57] width 130 height 12
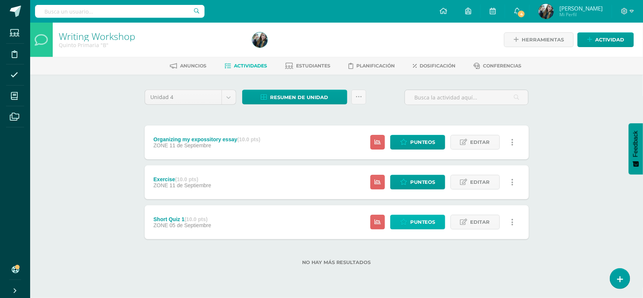
click at [418, 225] on span "Punteos" at bounding box center [422, 222] width 25 height 14
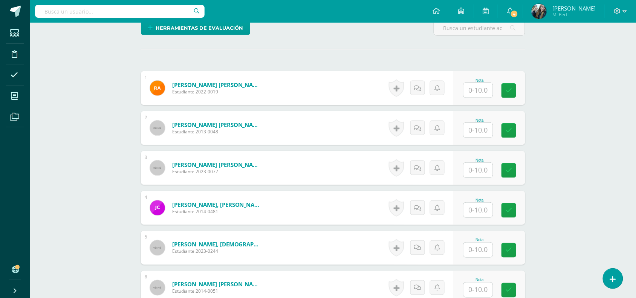
scroll to position [197, 0]
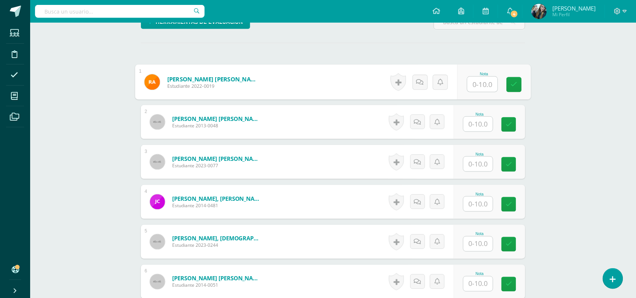
click at [478, 80] on input "text" at bounding box center [483, 84] width 30 height 15
type input "10"
click at [485, 124] on input "text" at bounding box center [478, 124] width 29 height 15
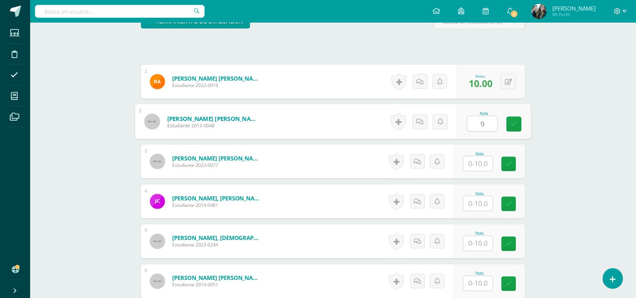
scroll to position [198, 0]
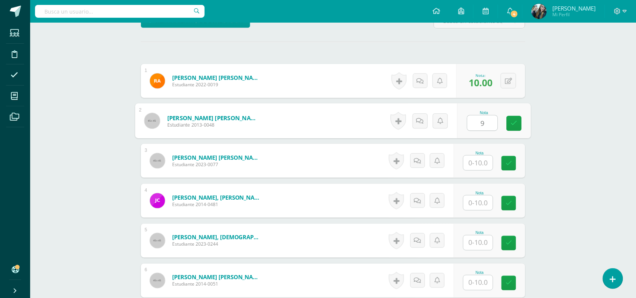
type input "9"
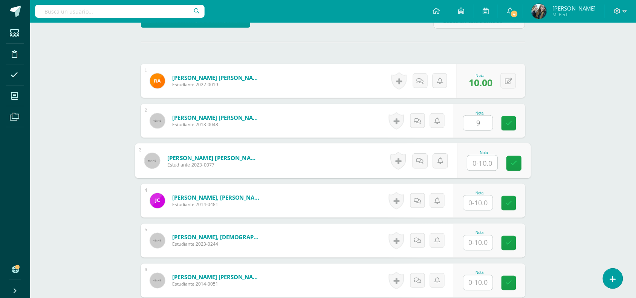
click at [481, 166] on input "text" at bounding box center [483, 163] width 30 height 15
type input "10"
click at [487, 202] on input "text" at bounding box center [478, 203] width 29 height 15
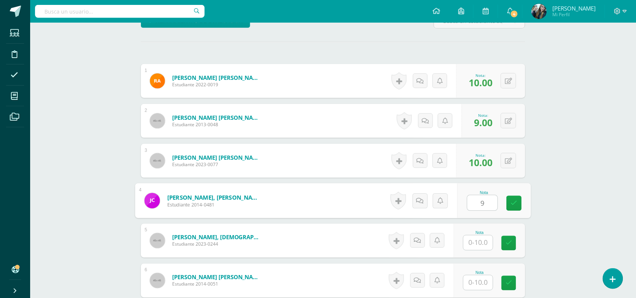
type input "9"
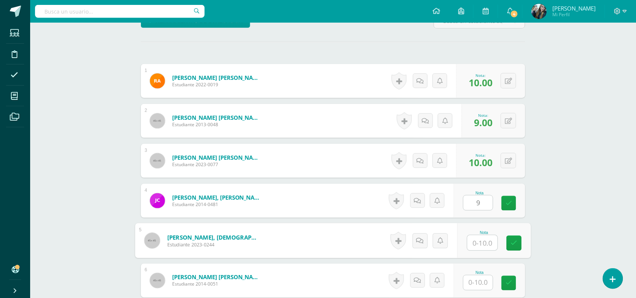
click at [484, 240] on input "text" at bounding box center [483, 243] width 30 height 15
type input "7"
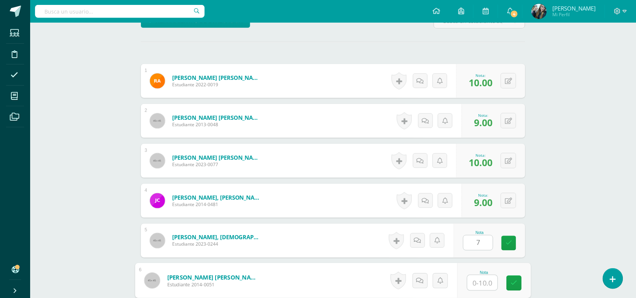
click at [491, 283] on input "text" at bounding box center [483, 283] width 30 height 15
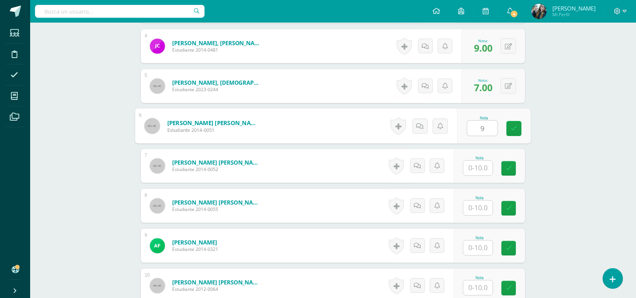
scroll to position [416, 0]
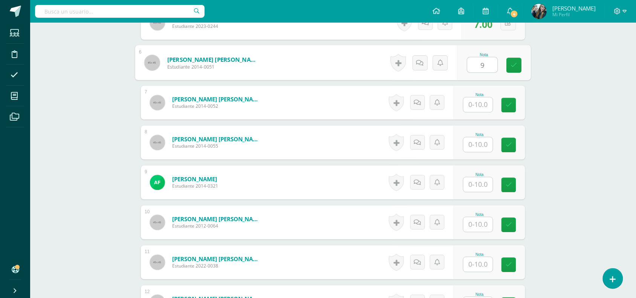
type input "9"
click at [487, 101] on input "text" at bounding box center [478, 105] width 29 height 15
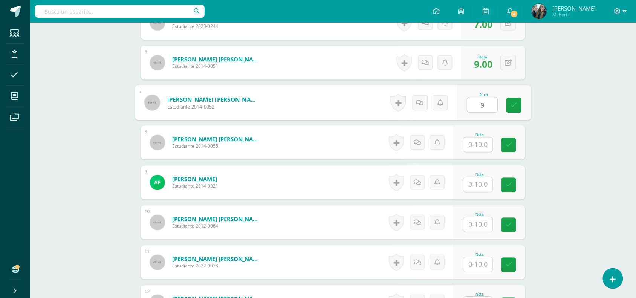
type input "9"
click at [478, 142] on input "text" at bounding box center [478, 145] width 29 height 15
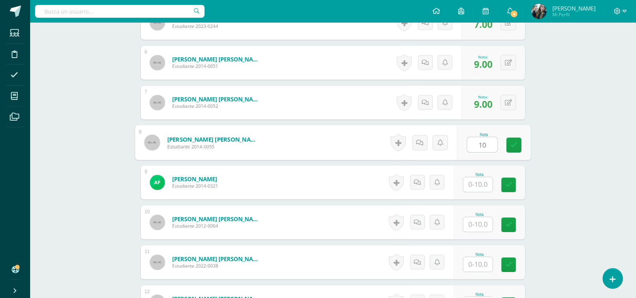
type input "10"
click at [488, 185] on input "text" at bounding box center [478, 185] width 29 height 15
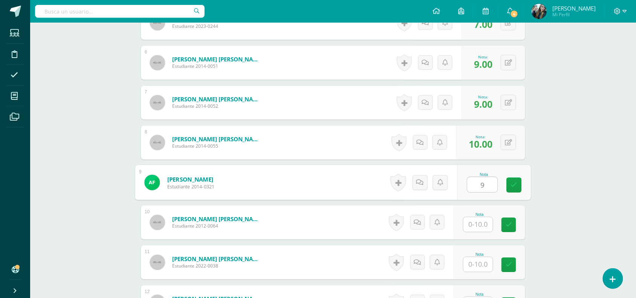
type input "9"
click at [488, 217] on div at bounding box center [478, 224] width 30 height 15
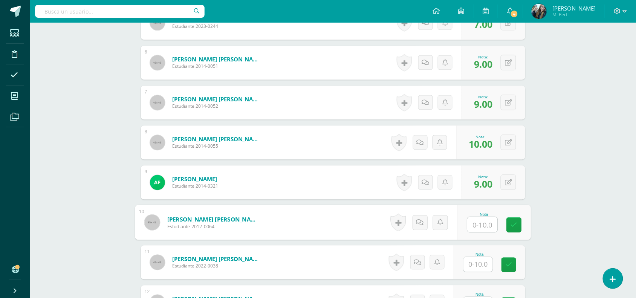
click at [487, 222] on input "text" at bounding box center [483, 224] width 30 height 15
type input "9"
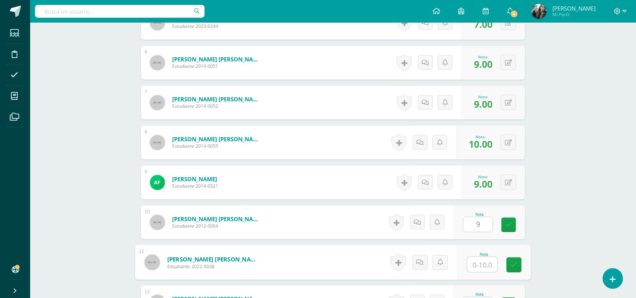
click at [485, 262] on input "text" at bounding box center [483, 264] width 30 height 15
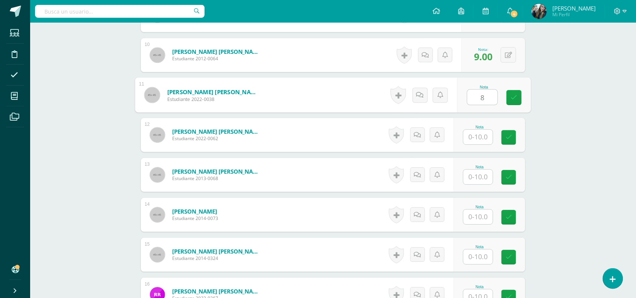
scroll to position [594, 0]
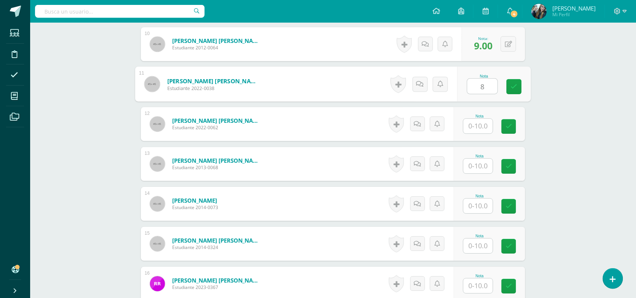
type input "8"
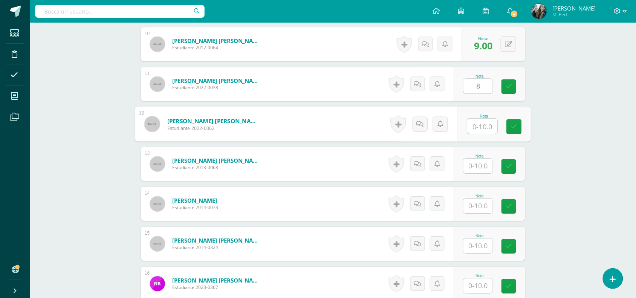
click at [479, 120] on input "text" at bounding box center [483, 126] width 30 height 15
type input "9"
click at [479, 167] on input "text" at bounding box center [478, 166] width 29 height 15
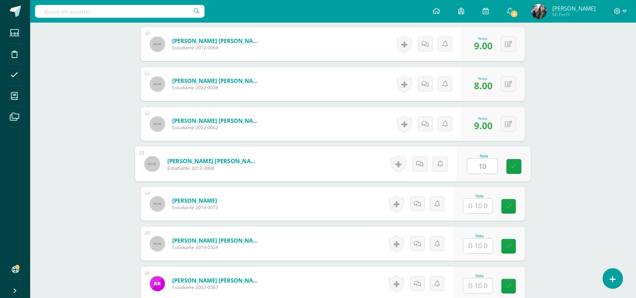
type input "10"
click at [482, 213] on input "text" at bounding box center [478, 206] width 29 height 15
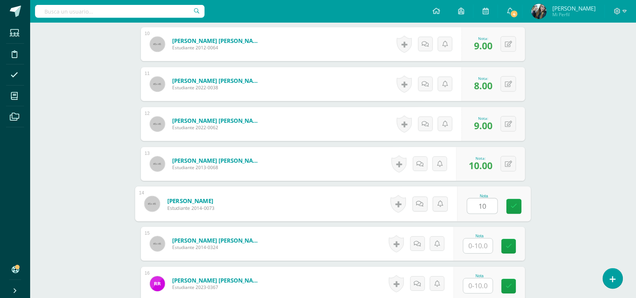
type input "10"
click at [482, 242] on input "text" at bounding box center [478, 246] width 29 height 15
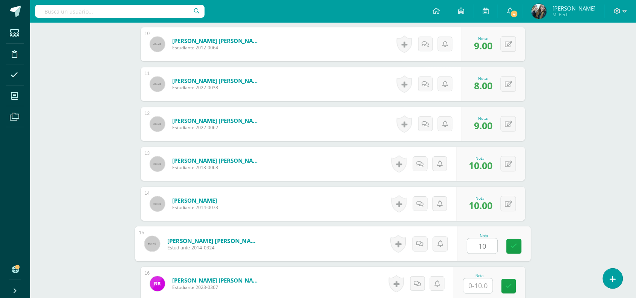
type input "10"
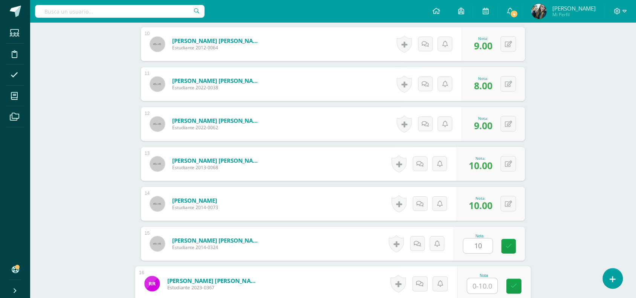
click at [483, 283] on input "text" at bounding box center [483, 286] width 30 height 15
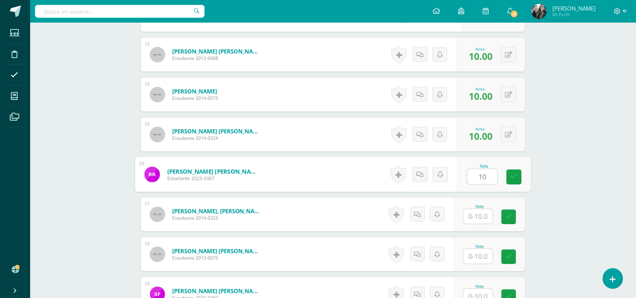
scroll to position [764, 0]
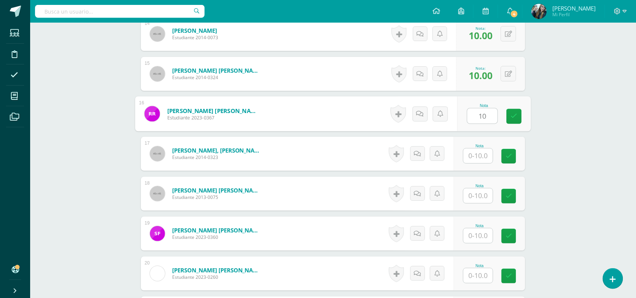
type input "10"
click at [481, 150] on input "text" at bounding box center [478, 156] width 29 height 15
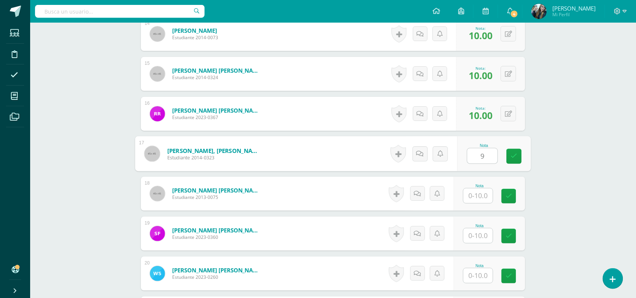
type input "9"
click at [483, 201] on input "text" at bounding box center [478, 195] width 29 height 15
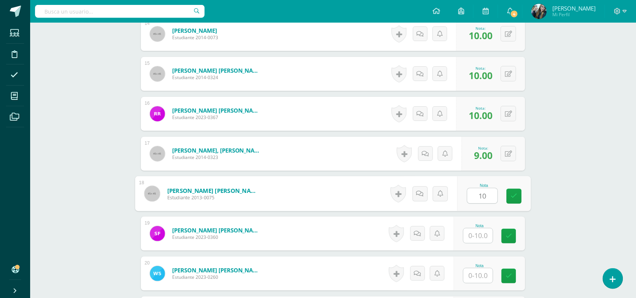
type input "10"
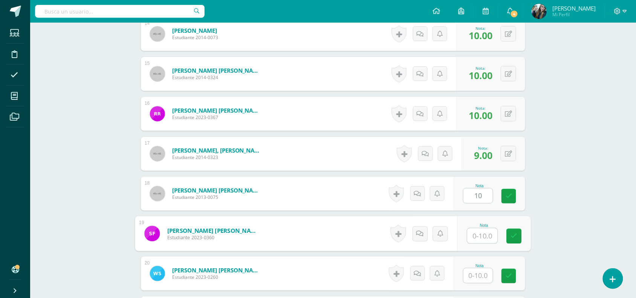
click at [488, 233] on input "text" at bounding box center [483, 235] width 30 height 15
type input "8"
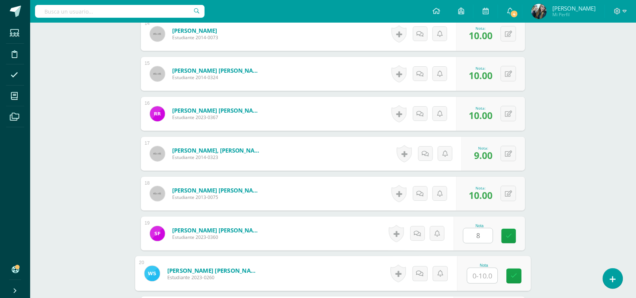
click at [484, 274] on input "text" at bounding box center [483, 275] width 30 height 15
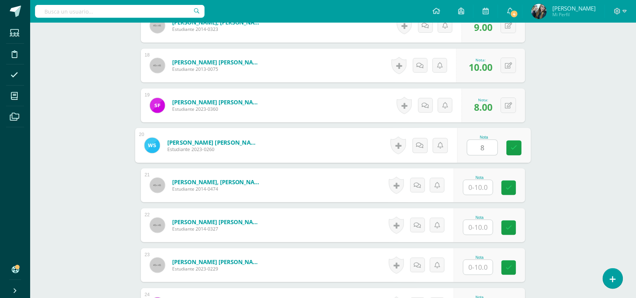
scroll to position [901, 0]
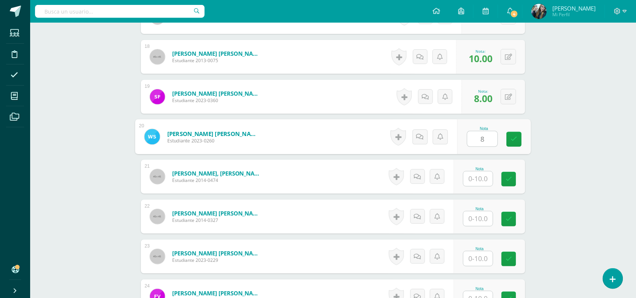
type input "8"
click at [479, 187] on div "Nota" at bounding box center [490, 177] width 72 height 34
click at [480, 182] on input "text" at bounding box center [478, 179] width 29 height 15
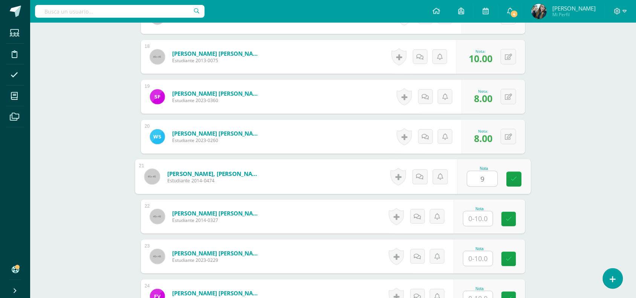
type input "9"
click at [484, 216] on input "text" at bounding box center [478, 218] width 29 height 15
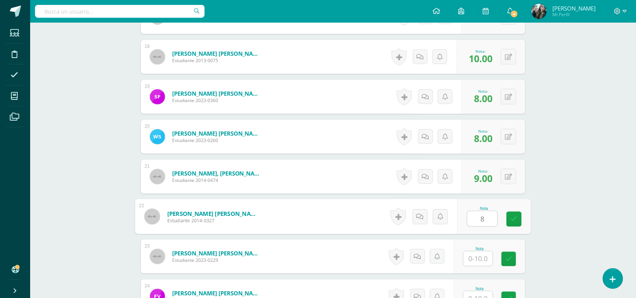
type input "8"
click at [482, 254] on input "text" at bounding box center [478, 258] width 29 height 15
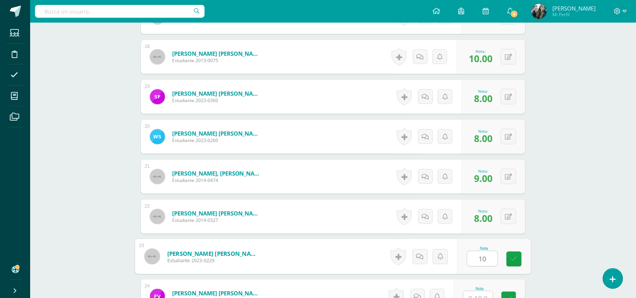
type input "10"
click at [479, 294] on input "text" at bounding box center [478, 298] width 29 height 15
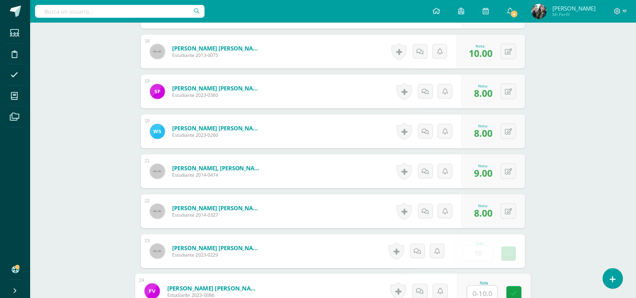
type input "8"
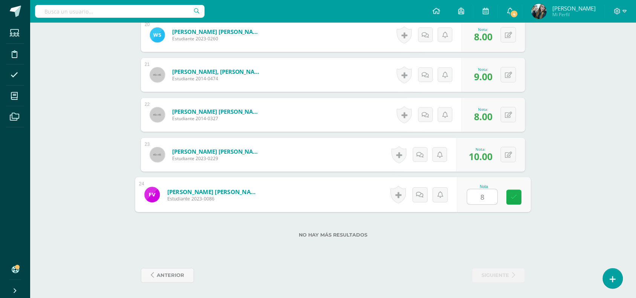
click at [509, 200] on link at bounding box center [514, 197] width 15 height 15
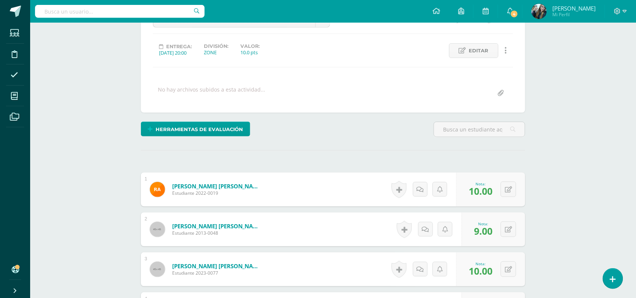
scroll to position [0, 0]
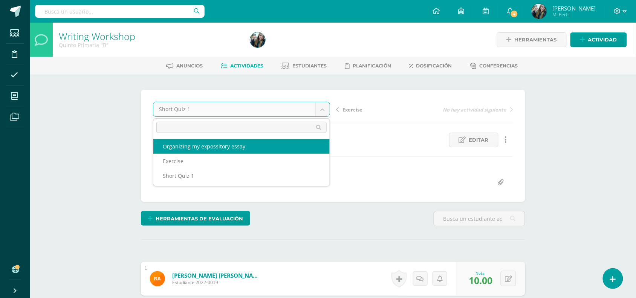
select select "/dashboard/teacher/grade-activity/50224/"
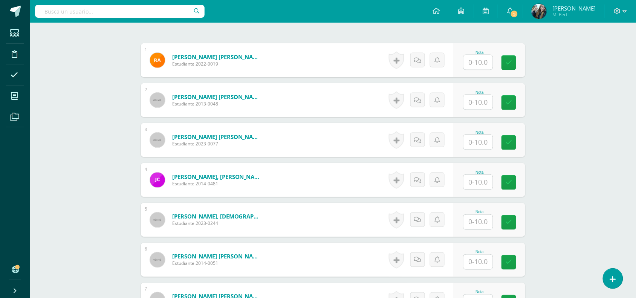
scroll to position [227, 0]
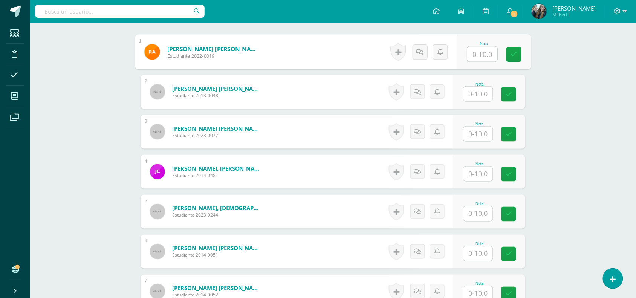
drag, startPoint x: 479, startPoint y: 55, endPoint x: 475, endPoint y: 55, distance: 4.5
click at [475, 55] on input "text" at bounding box center [483, 54] width 30 height 15
type input "10"
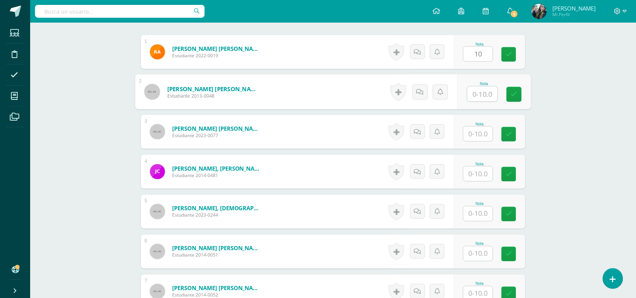
click at [472, 91] on input "text" at bounding box center [483, 94] width 30 height 15
type input "10"
click at [484, 136] on input "text" at bounding box center [478, 134] width 29 height 15
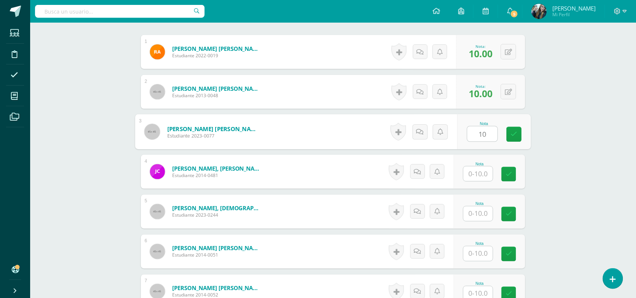
type input "10"
click at [487, 174] on input "text" at bounding box center [478, 174] width 29 height 15
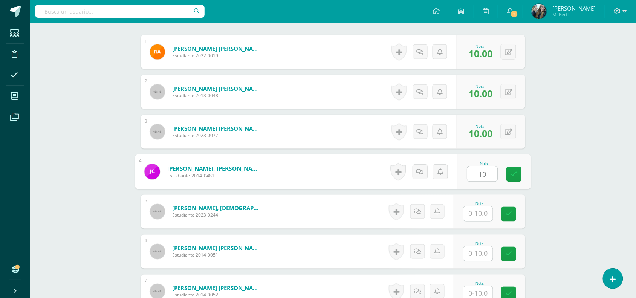
type input "10"
click at [488, 213] on input "text" at bounding box center [478, 214] width 29 height 15
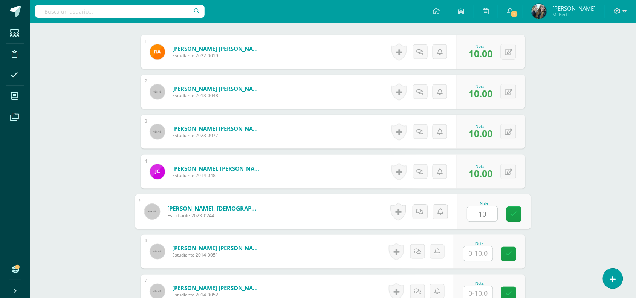
type input "10"
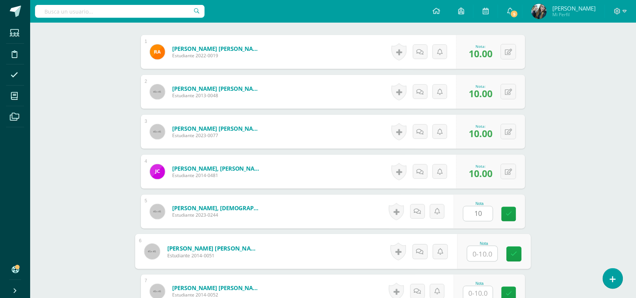
click at [488, 254] on input "text" at bounding box center [483, 254] width 30 height 15
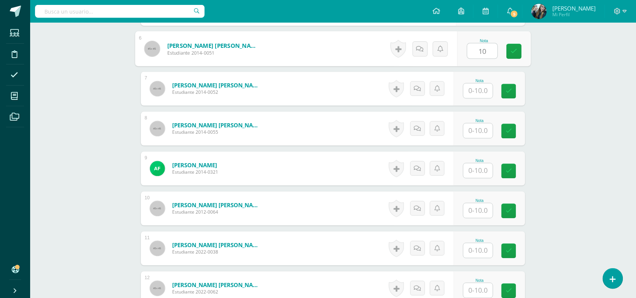
scroll to position [478, 0]
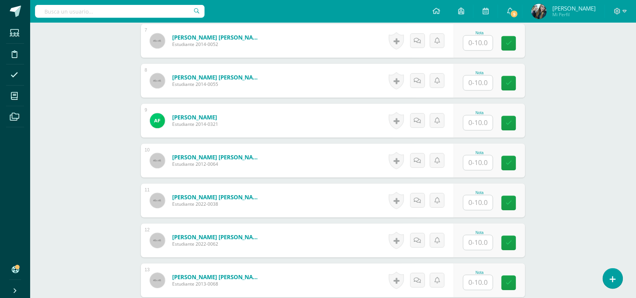
type input "10"
click at [481, 38] on input "text" at bounding box center [478, 42] width 29 height 15
type input "10"
click at [490, 79] on input "text" at bounding box center [483, 82] width 30 height 15
type input "10"
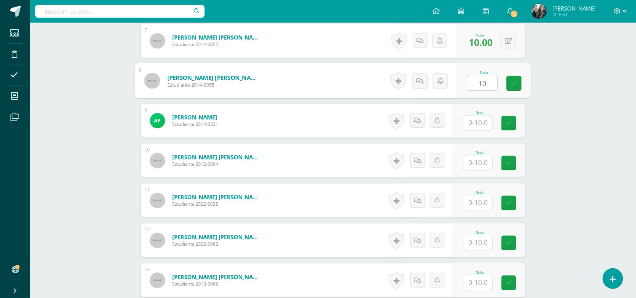
click at [485, 132] on div "Nota" at bounding box center [490, 121] width 72 height 34
click at [487, 125] on input "text" at bounding box center [478, 122] width 29 height 15
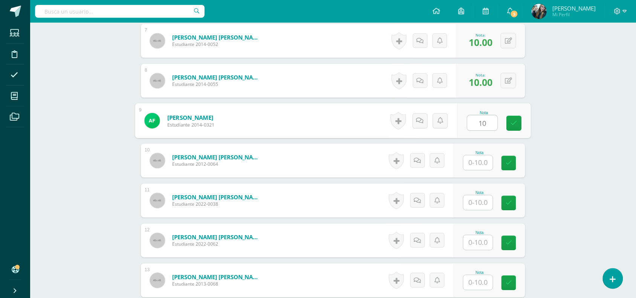
type input "10"
click at [483, 170] on div "Nota" at bounding box center [490, 161] width 72 height 34
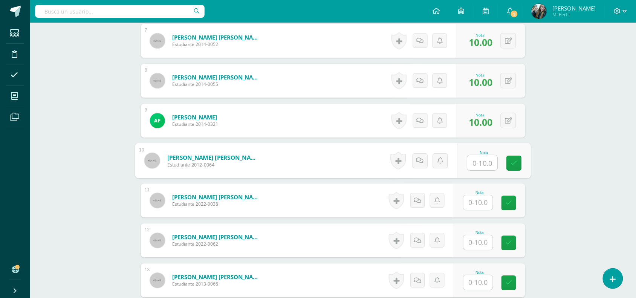
click at [484, 167] on input "text" at bounding box center [483, 162] width 30 height 15
type input "10"
click at [485, 204] on input "text" at bounding box center [478, 202] width 29 height 15
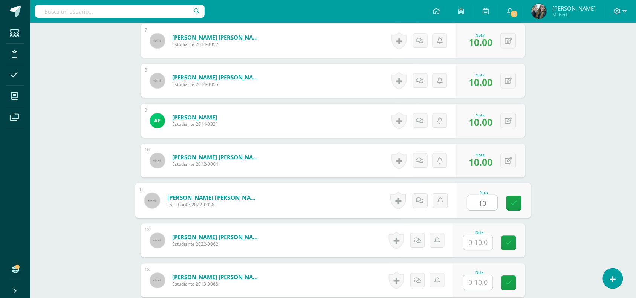
type input "10"
click at [482, 245] on input "text" at bounding box center [478, 242] width 29 height 15
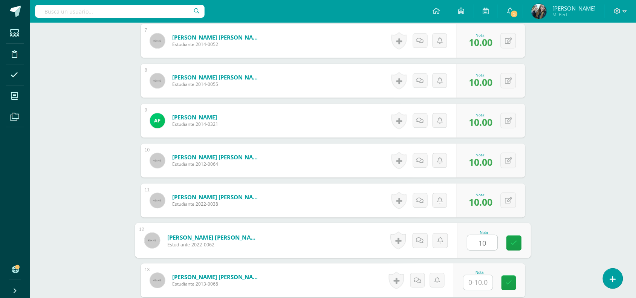
type input "10"
click at [484, 282] on input "text" at bounding box center [478, 282] width 29 height 15
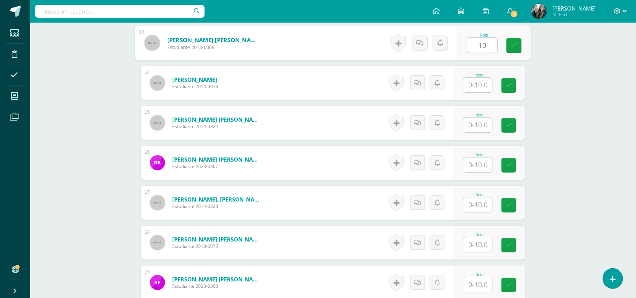
scroll to position [720, 0]
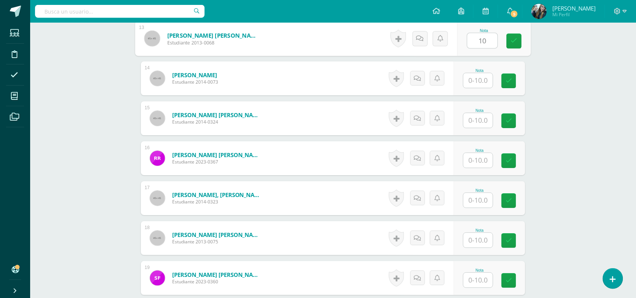
type input "10"
click at [481, 88] on div at bounding box center [478, 80] width 30 height 15
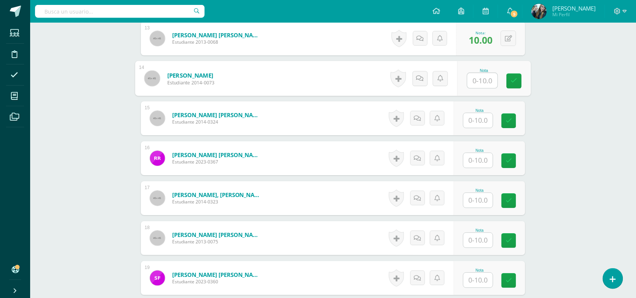
click at [483, 82] on input "text" at bounding box center [483, 80] width 30 height 15
type input "0"
type input "2"
type input "10"
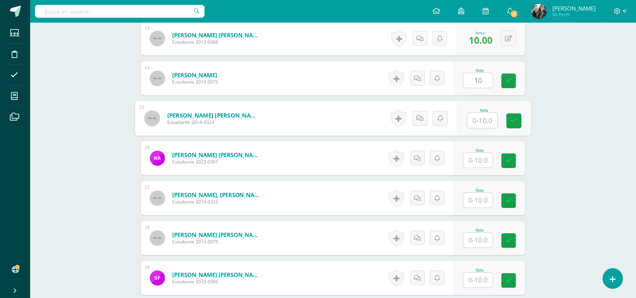
click at [479, 116] on input "text" at bounding box center [483, 120] width 30 height 15
type input "10"
click at [481, 157] on input "text" at bounding box center [478, 160] width 29 height 15
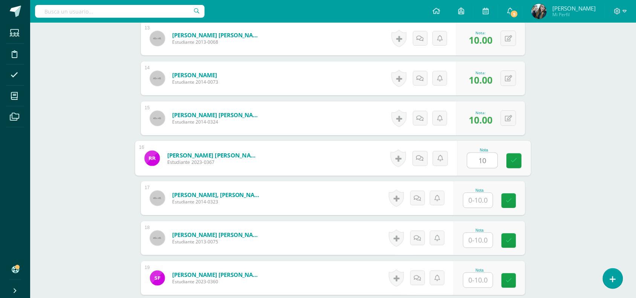
type input "10"
click at [485, 206] on input "text" at bounding box center [478, 200] width 29 height 15
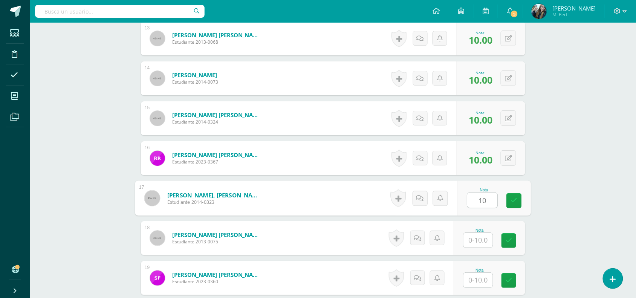
type input "10"
click at [487, 242] on input "text" at bounding box center [478, 240] width 29 height 15
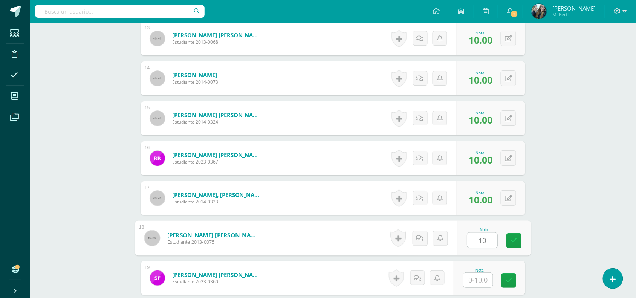
type input "10"
click at [486, 282] on input "text" at bounding box center [478, 280] width 29 height 15
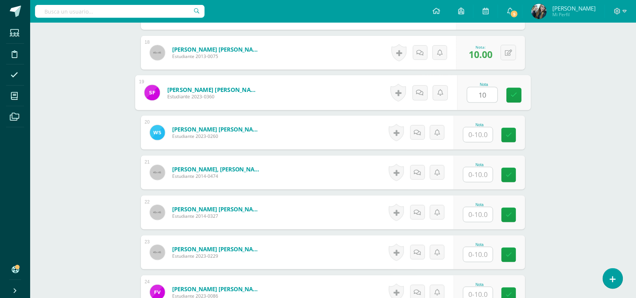
scroll to position [942, 0]
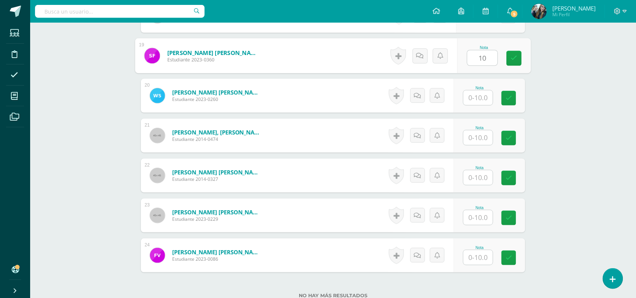
type input "10"
click at [485, 98] on input "text" at bounding box center [478, 97] width 29 height 15
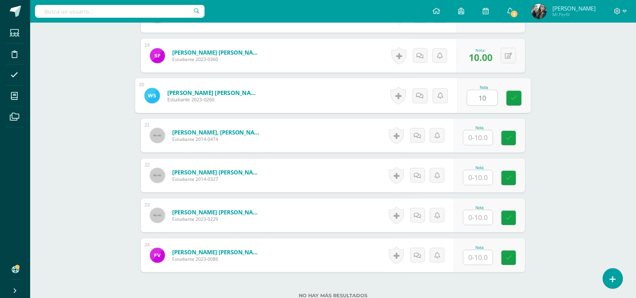
type input "10"
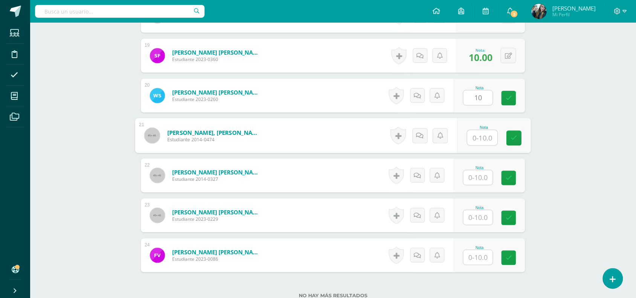
click at [486, 136] on input "text" at bounding box center [483, 137] width 30 height 15
type input "10"
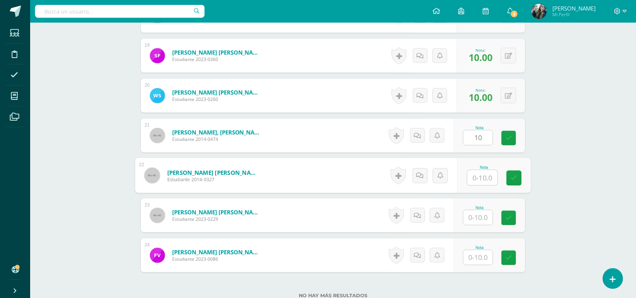
click at [487, 180] on input "text" at bounding box center [483, 177] width 30 height 15
type input "10"
click at [484, 215] on input "text" at bounding box center [478, 217] width 29 height 15
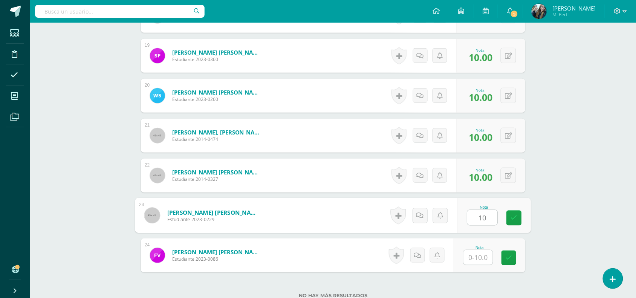
type input "10"
click at [485, 260] on input "text" at bounding box center [478, 257] width 29 height 15
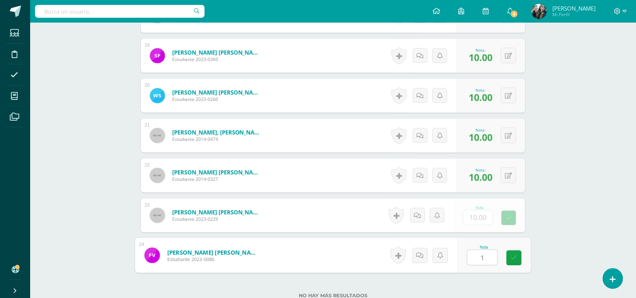
type input "10"
click at [512, 261] on icon at bounding box center [514, 258] width 7 height 6
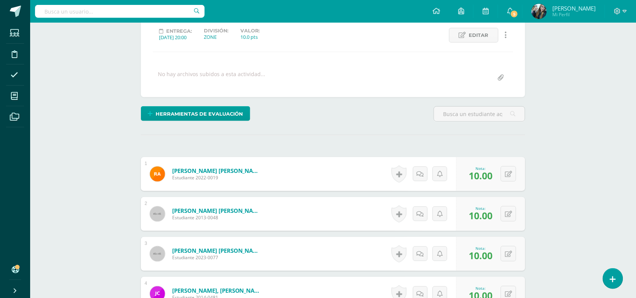
scroll to position [0, 0]
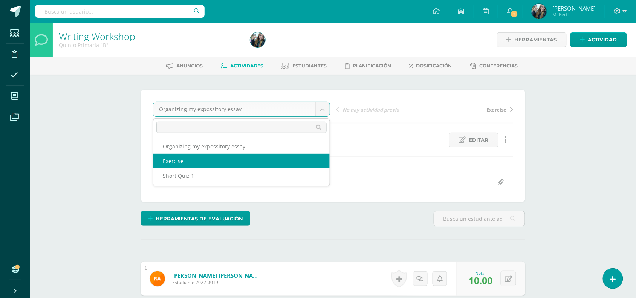
select select "/dashboard/teacher/grade-activity/50226/"
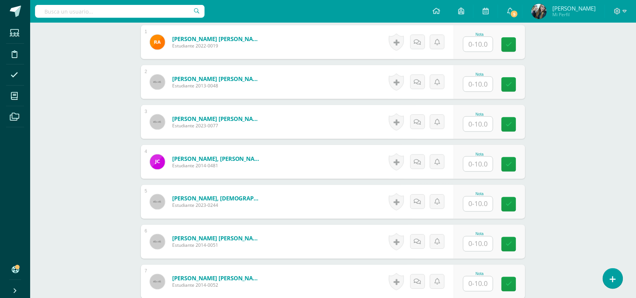
scroll to position [241, 0]
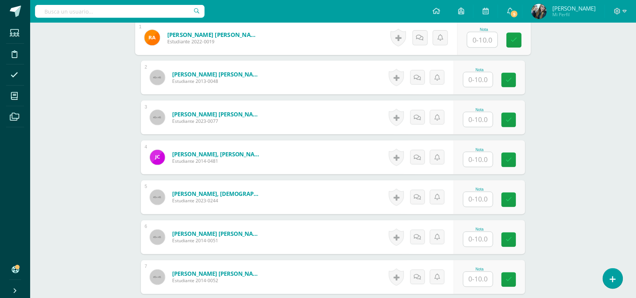
click at [478, 40] on input "text" at bounding box center [483, 39] width 30 height 15
type input "10"
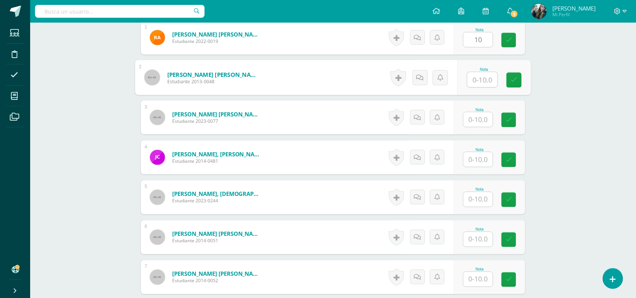
click at [477, 84] on input "text" at bounding box center [483, 79] width 30 height 15
type input "10"
click at [484, 118] on input "text" at bounding box center [478, 119] width 29 height 15
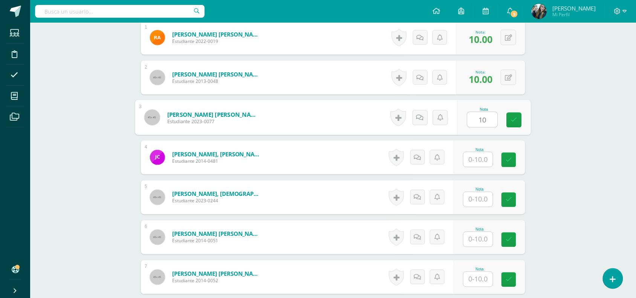
type input "10"
click at [484, 159] on input "text" at bounding box center [478, 159] width 29 height 15
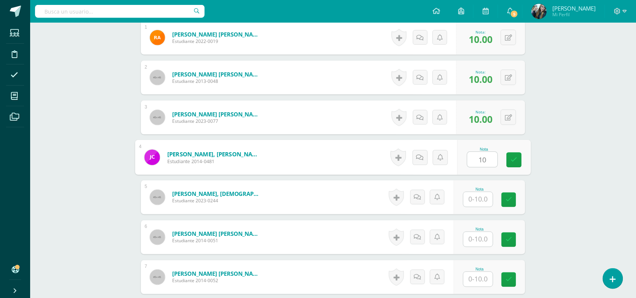
type input "10"
click at [485, 197] on input "text" at bounding box center [478, 199] width 29 height 15
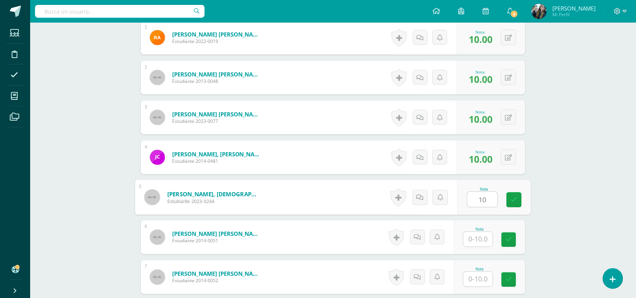
type input "10"
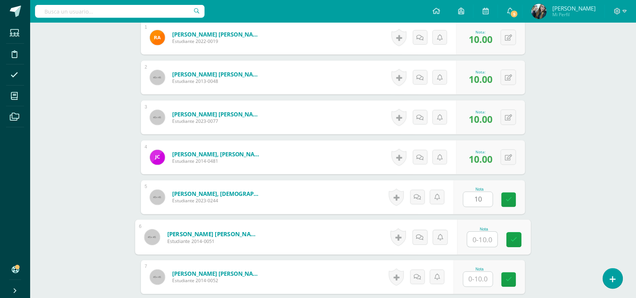
click at [483, 242] on input "text" at bounding box center [483, 239] width 30 height 15
type input "10"
click at [484, 278] on input "text" at bounding box center [478, 279] width 29 height 15
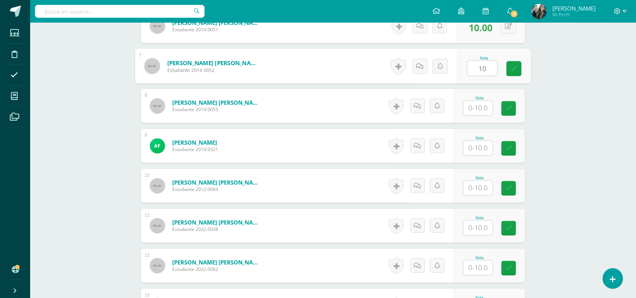
scroll to position [487, 0]
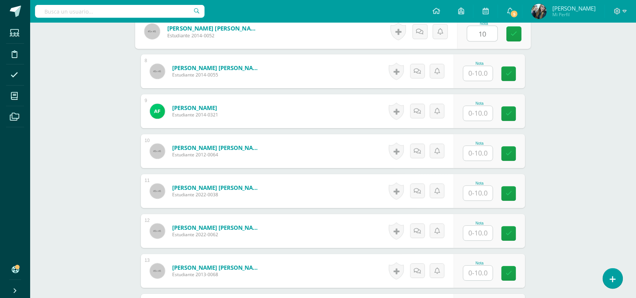
type input "10"
click at [472, 65] on div "Nota" at bounding box center [479, 63] width 33 height 4
click at [471, 78] on input "text" at bounding box center [478, 73] width 29 height 15
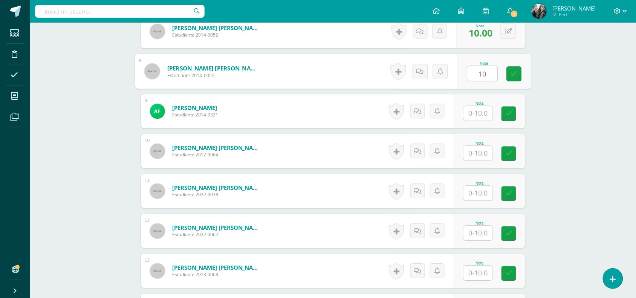
type input "10"
click at [485, 123] on div "Nota" at bounding box center [490, 111] width 72 height 34
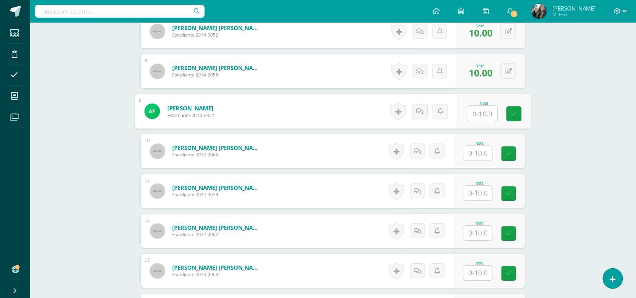
click at [485, 117] on input "text" at bounding box center [483, 113] width 30 height 15
type input "10"
click at [483, 152] on input "text" at bounding box center [478, 153] width 29 height 15
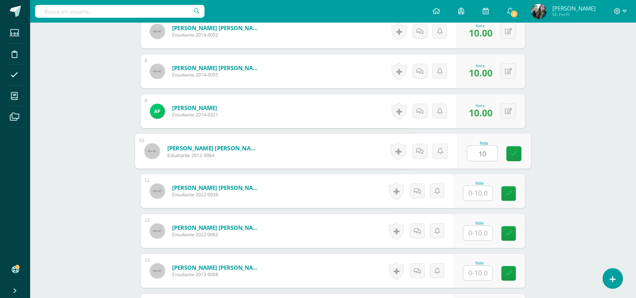
type input "10"
click at [483, 191] on input "text" at bounding box center [478, 193] width 29 height 15
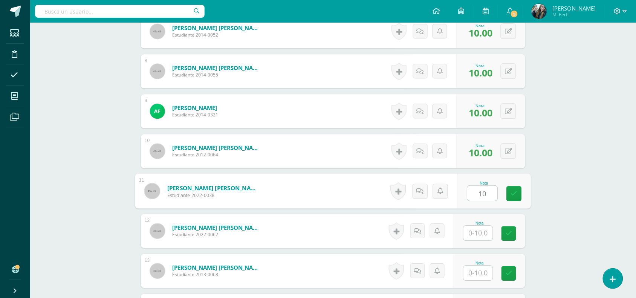
type input "10"
click at [484, 237] on input "text" at bounding box center [478, 233] width 29 height 15
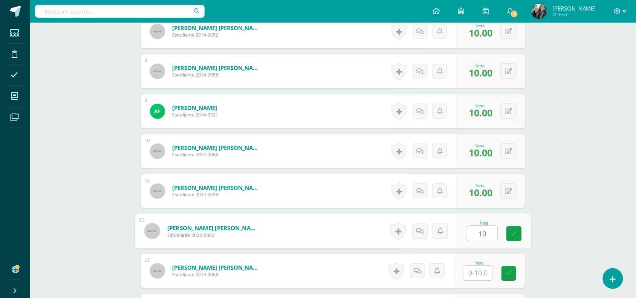
type input "10"
click at [481, 269] on input "text" at bounding box center [478, 273] width 29 height 15
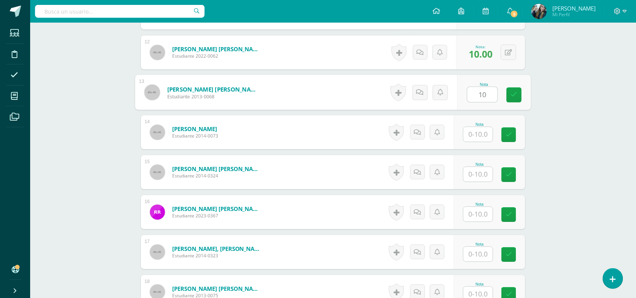
scroll to position [707, 0]
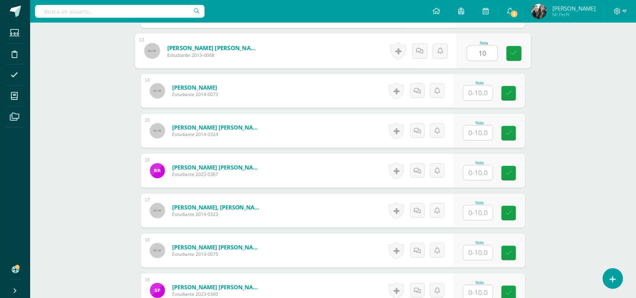
type input "10"
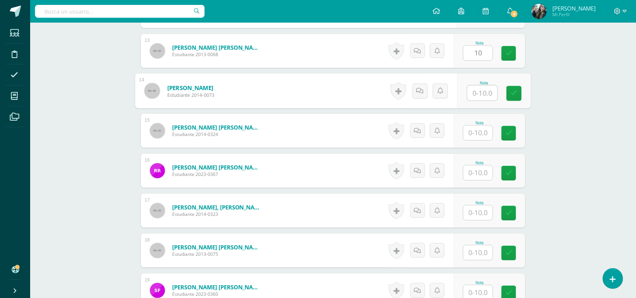
click at [488, 95] on input "text" at bounding box center [483, 93] width 30 height 15
type input "10"
click at [484, 131] on input "text" at bounding box center [478, 133] width 29 height 15
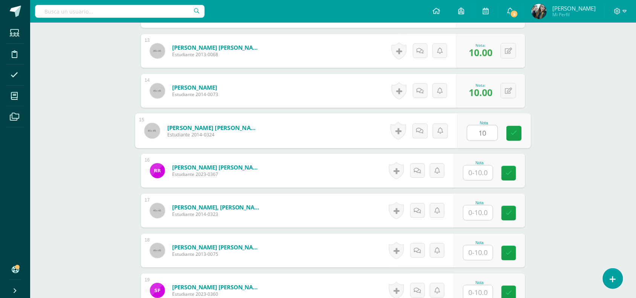
type input "10"
click at [484, 175] on input "text" at bounding box center [478, 172] width 29 height 15
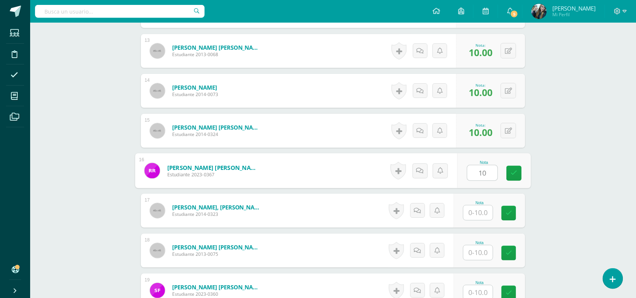
type input "10"
click at [484, 216] on input "text" at bounding box center [478, 212] width 29 height 15
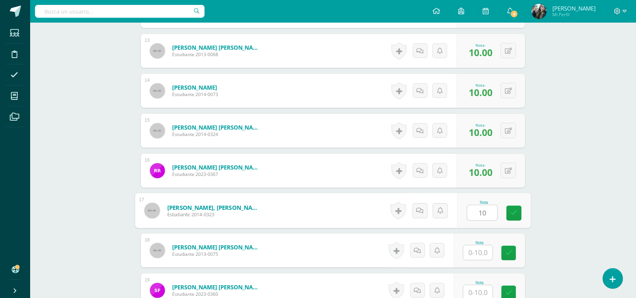
type input "10"
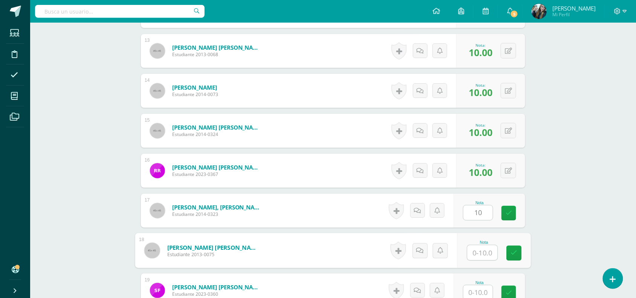
click at [485, 255] on input "text" at bounding box center [483, 252] width 30 height 15
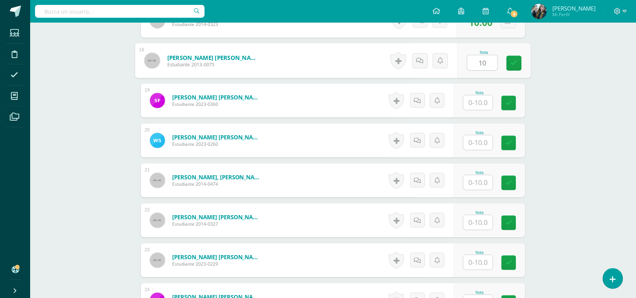
scroll to position [891, 0]
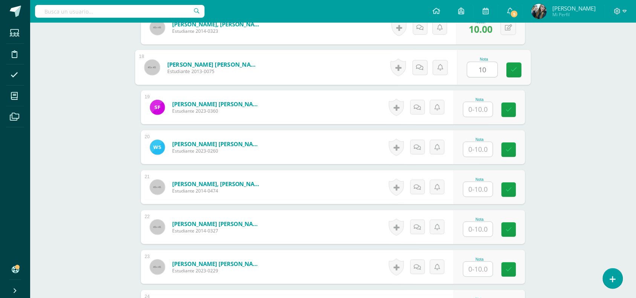
type input "10"
click at [485, 114] on input "text" at bounding box center [478, 109] width 29 height 15
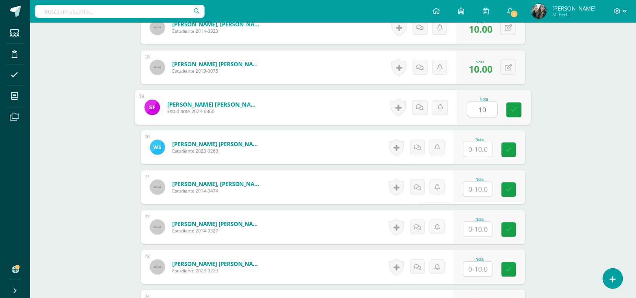
type input "10"
click at [484, 150] on input "text" at bounding box center [478, 149] width 29 height 15
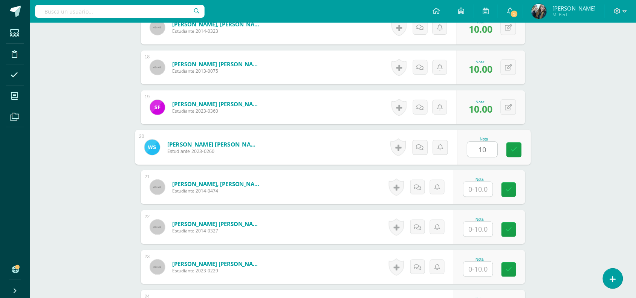
type input "10"
click at [484, 192] on input "text" at bounding box center [478, 189] width 29 height 15
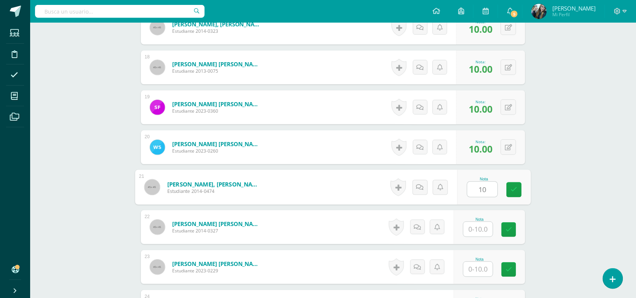
type input "10"
click at [483, 230] on input "text" at bounding box center [478, 229] width 29 height 15
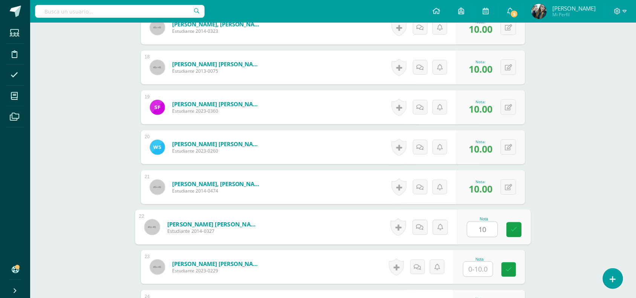
type input "10"
click at [482, 270] on input "text" at bounding box center [478, 269] width 29 height 15
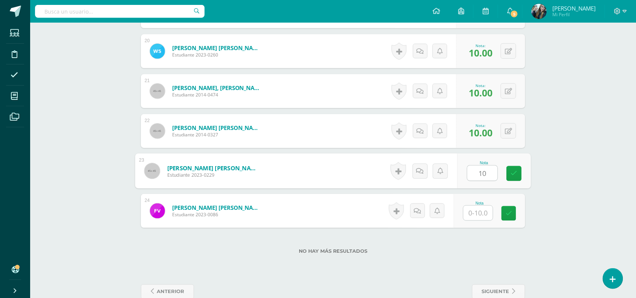
scroll to position [1003, 0]
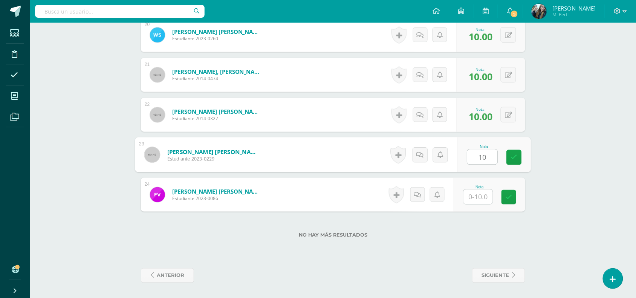
type input "10"
click at [475, 196] on input "text" at bounding box center [478, 197] width 29 height 15
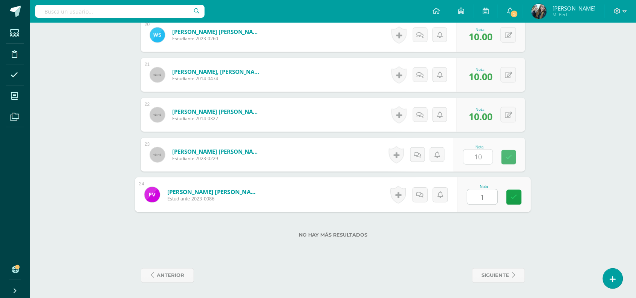
type input "10"
click at [510, 200] on link at bounding box center [514, 197] width 15 height 15
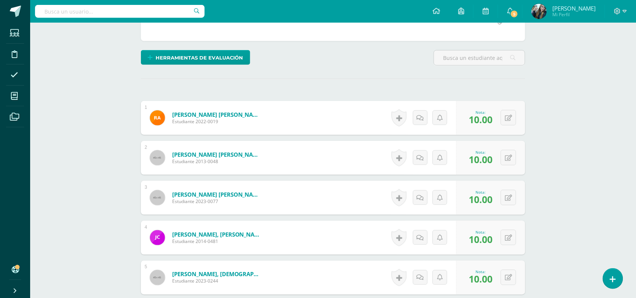
scroll to position [0, 0]
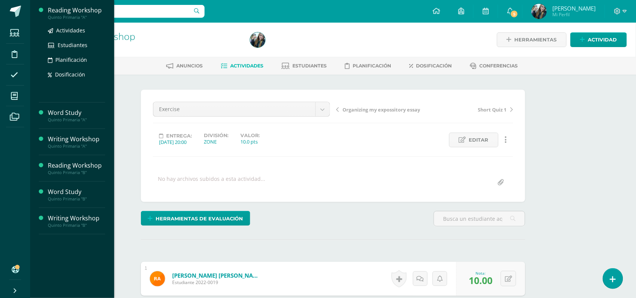
click at [58, 19] on div "Quinto Primaria "A"" at bounding box center [76, 17] width 57 height 5
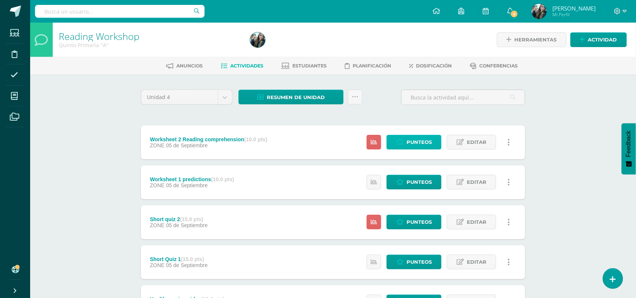
click at [397, 141] on icon at bounding box center [400, 142] width 7 height 6
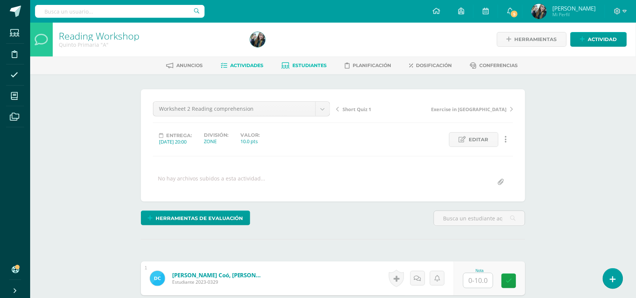
scroll to position [1, 0]
click at [293, 63] on span "Estudiantes" at bounding box center [310, 65] width 34 height 6
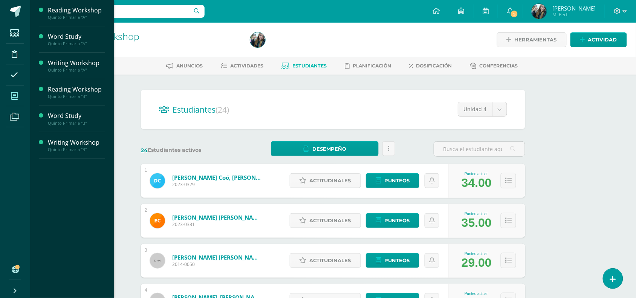
click at [8, 101] on span at bounding box center [14, 95] width 17 height 17
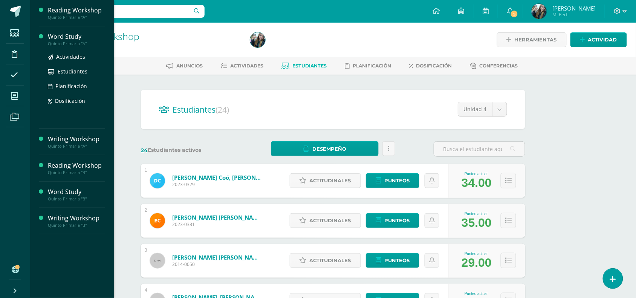
click at [60, 43] on div "Quinto Primaria "A"" at bounding box center [76, 43] width 57 height 5
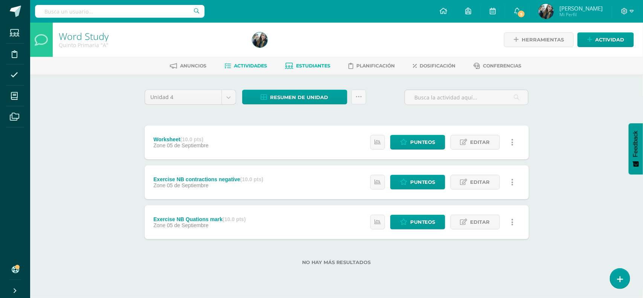
click at [308, 70] on link "Estudiantes" at bounding box center [307, 66] width 45 height 12
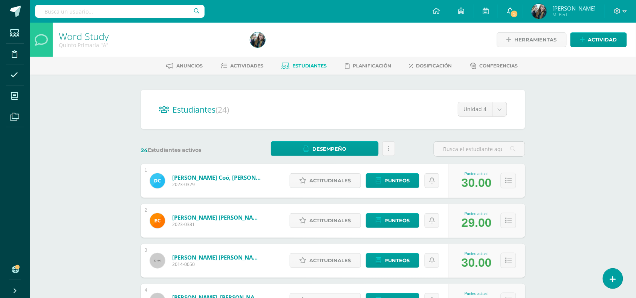
click at [519, 12] on span "5" at bounding box center [514, 14] width 8 height 8
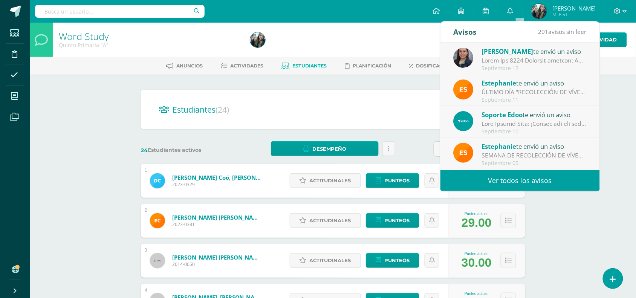
click at [509, 57] on div at bounding box center [534, 60] width 105 height 9
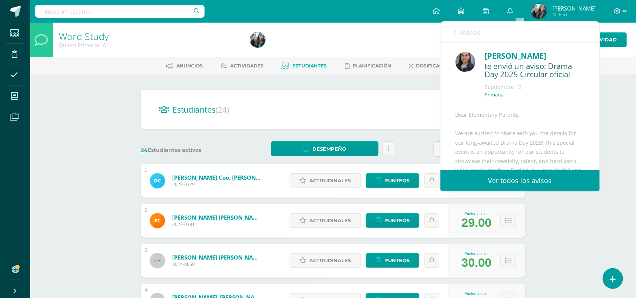
click at [522, 185] on link "Ver todos los avisos" at bounding box center [520, 180] width 159 height 21
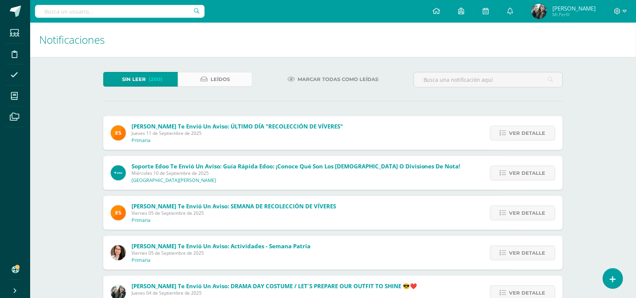
click at [191, 81] on link "Leídos" at bounding box center [215, 79] width 75 height 15
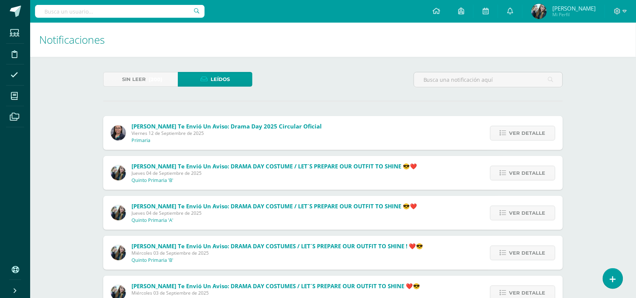
click at [215, 130] on span "Viernes 12 de Septiembre de 2025" at bounding box center [227, 133] width 190 height 6
click at [503, 131] on icon at bounding box center [503, 133] width 6 height 6
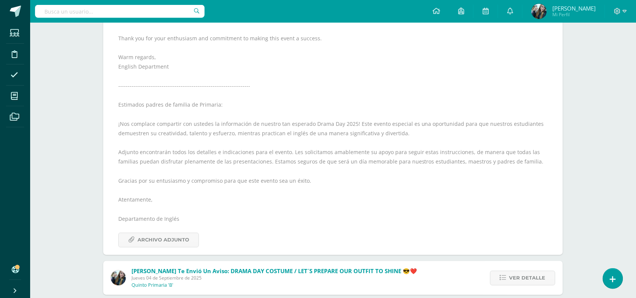
scroll to position [228, 0]
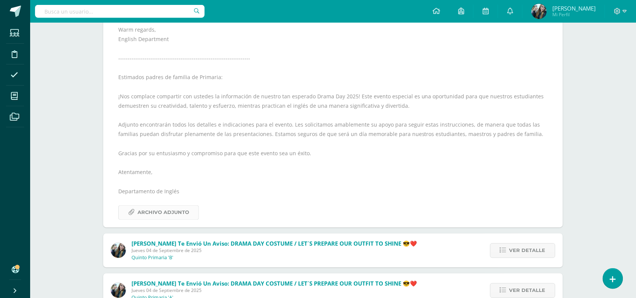
click at [175, 211] on span "Archivo Adjunto" at bounding box center [164, 213] width 52 height 14
click at [173, 206] on span "Archivo Adjunto" at bounding box center [164, 213] width 52 height 14
click at [515, 11] on link at bounding box center [510, 11] width 24 height 23
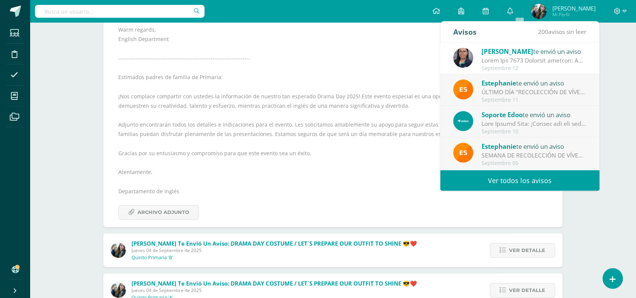
click at [509, 91] on div "ÚLTIMO DÍA "RECOLECCIÓN DE VÍVERES": Queridos Padres de Familia BSJ, Compartimo…" at bounding box center [534, 92] width 105 height 9
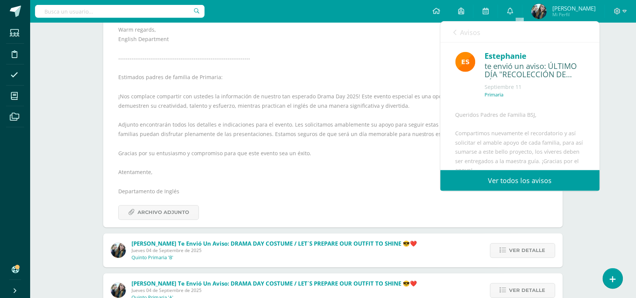
click at [474, 31] on span "Avisos" at bounding box center [471, 32] width 20 height 9
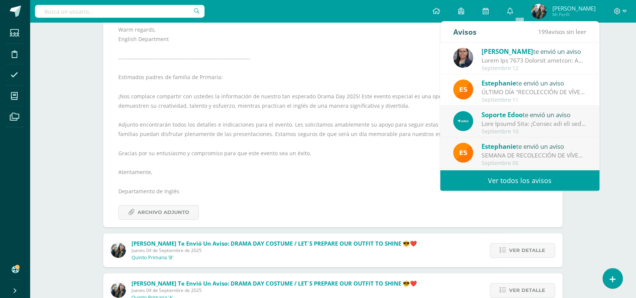
click at [501, 123] on div at bounding box center [534, 123] width 105 height 9
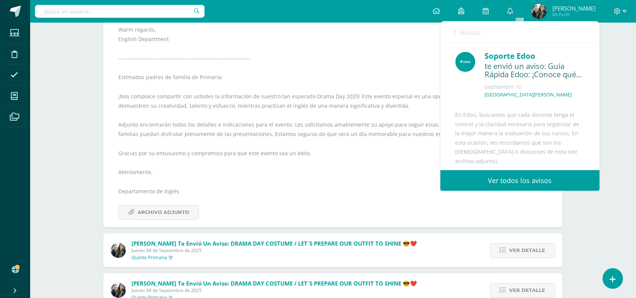
click at [470, 32] on span "Avisos" at bounding box center [471, 32] width 20 height 9
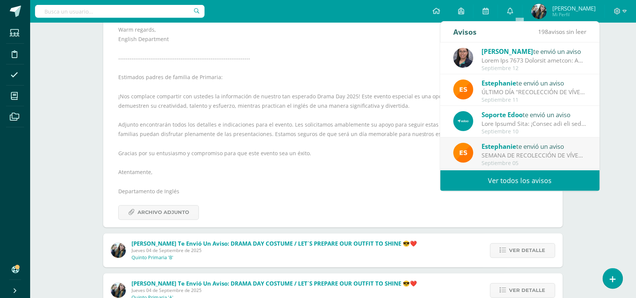
click at [507, 160] on div "Septiembre 05" at bounding box center [534, 163] width 105 height 6
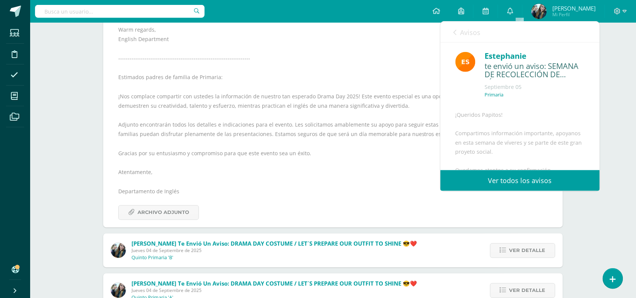
click at [476, 31] on span "Avisos" at bounding box center [471, 32] width 20 height 9
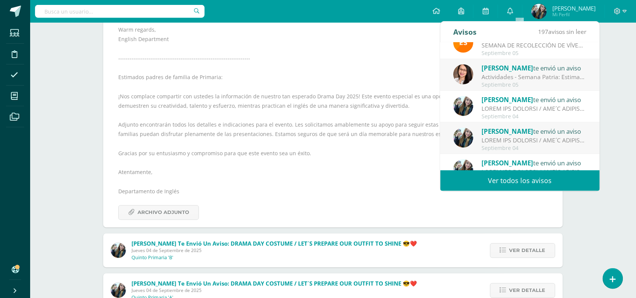
scroll to position [111, 0]
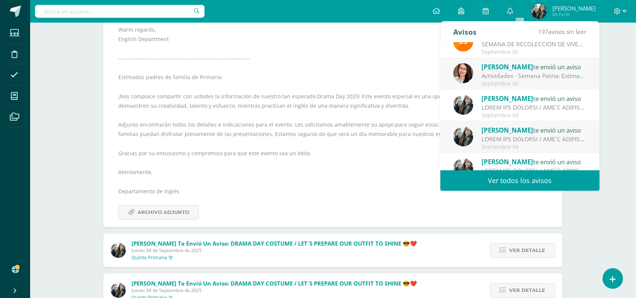
click at [544, 67] on div "[PERSON_NAME] te envió un aviso" at bounding box center [534, 67] width 105 height 10
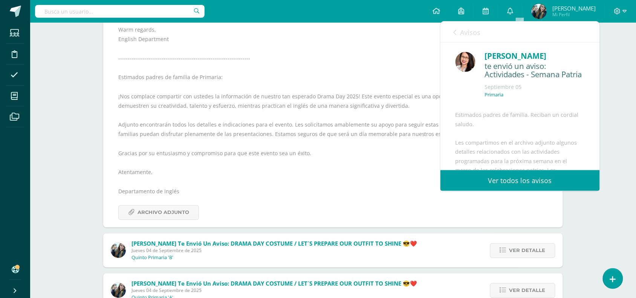
click at [470, 29] on span "Avisos" at bounding box center [471, 32] width 20 height 9
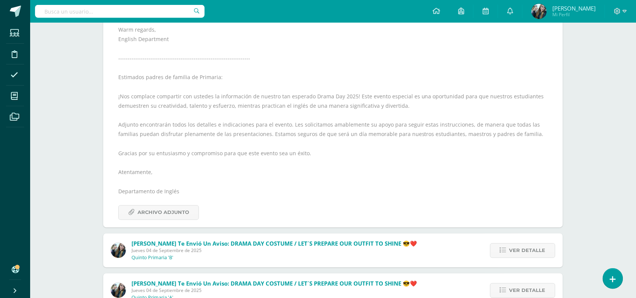
click at [231, 37] on div "Dear Elementary Parents, We are excited to share with you the details for our l…" at bounding box center [333, 75] width 430 height 290
